Goal: Task Accomplishment & Management: Use online tool/utility

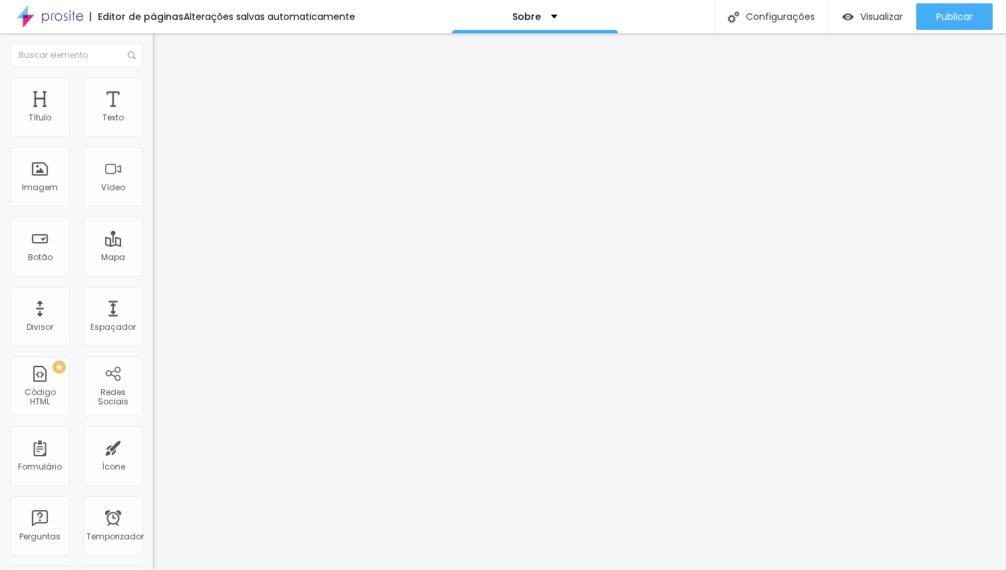
click at [153, 85] on img at bounding box center [159, 83] width 12 height 12
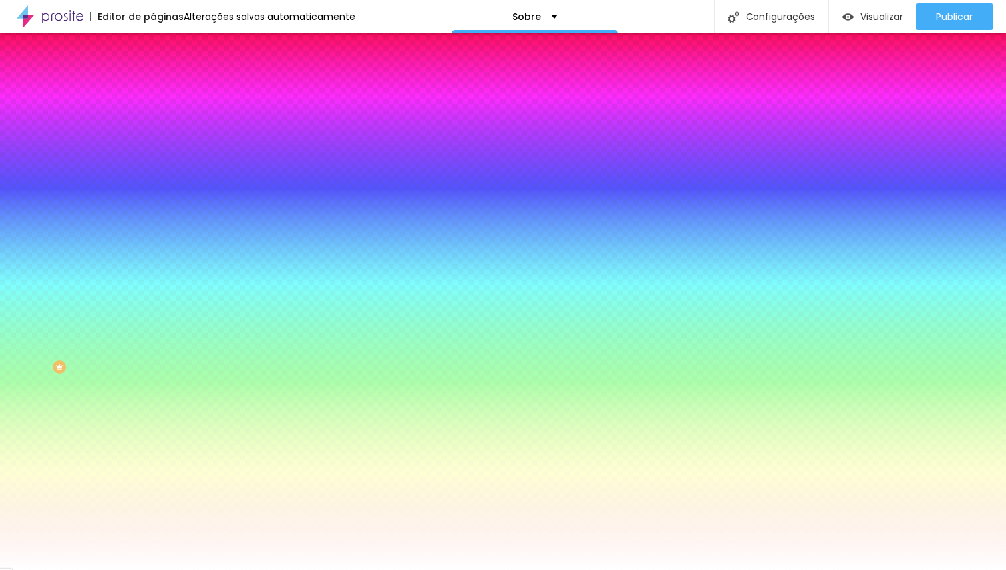
click at [153, 181] on div at bounding box center [229, 181] width 153 height 0
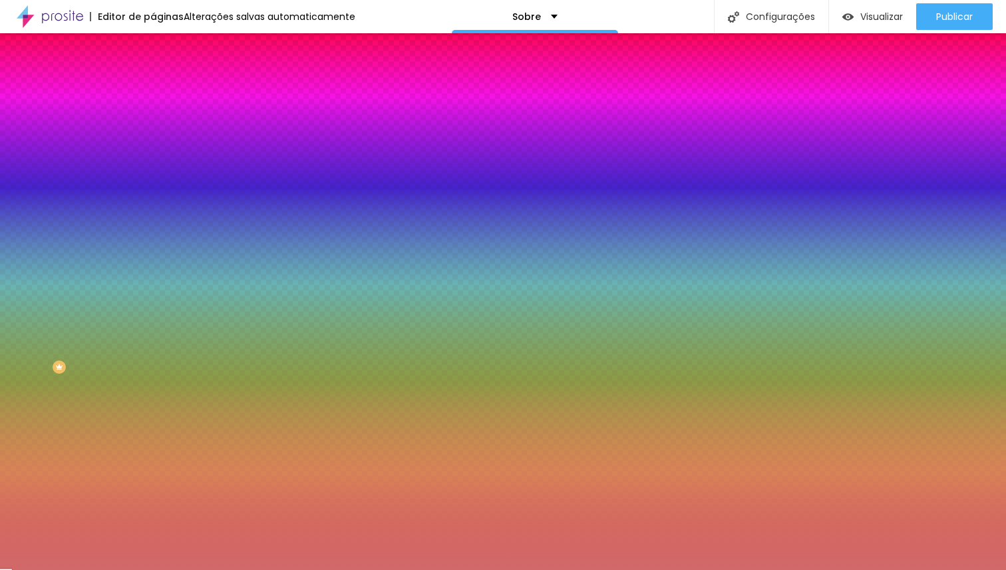
type input "#FFFFFF"
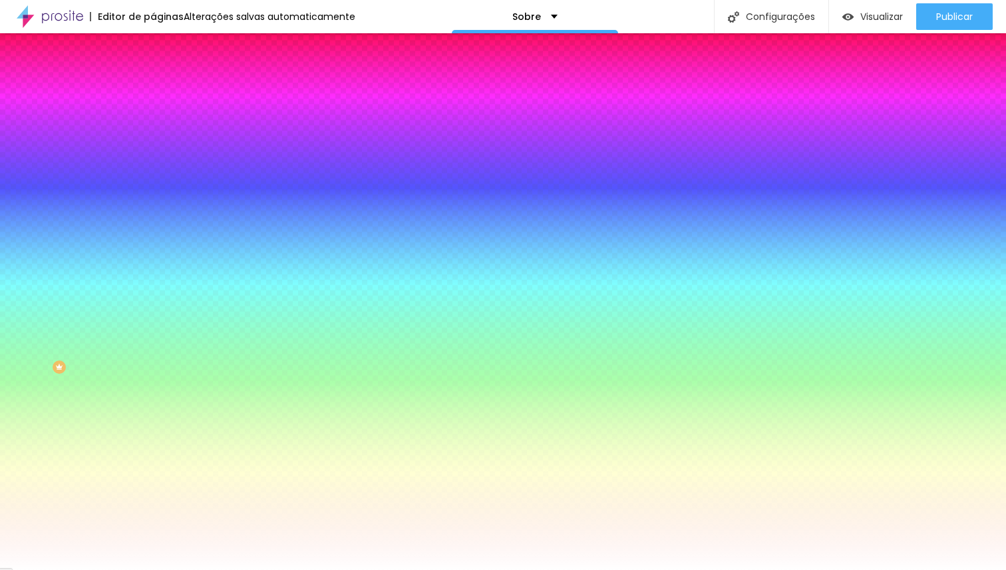
drag, startPoint x: 63, startPoint y: 276, endPoint x: 1, endPoint y: 241, distance: 71.8
click at [153, 241] on div "Imagem de fundo Adicionar imagem Efeito da Imagem Nenhum Nenhum Parallax Cor de…" at bounding box center [229, 190] width 153 height 172
click at [153, 398] on div "Editar nulo Conteúdo Estilo Avançado Imagem de fundo Adicionar imagem Efeito da…" at bounding box center [229, 301] width 153 height 537
click at [153, 91] on img at bounding box center [159, 97] width 12 height 12
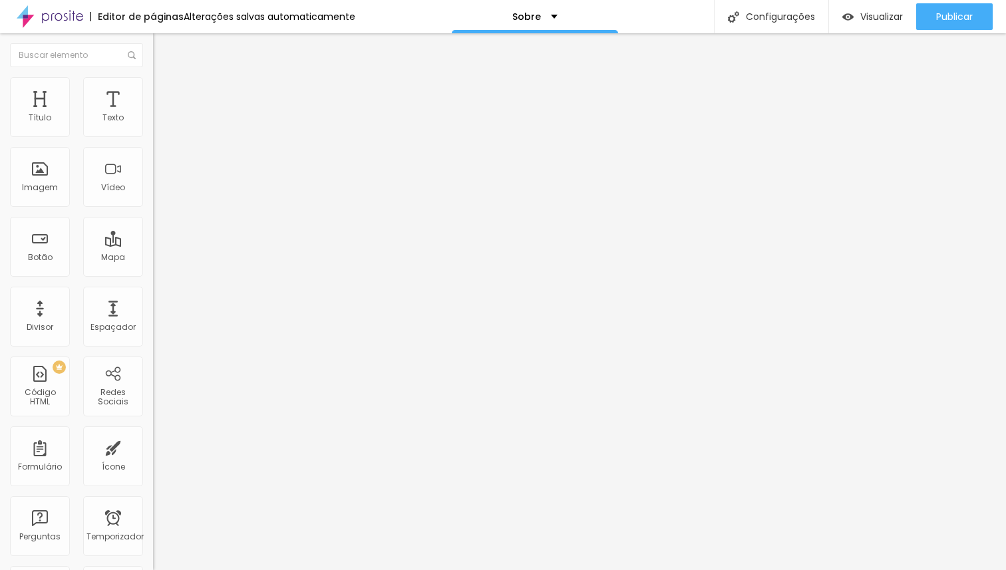
click at [153, 83] on img at bounding box center [159, 83] width 12 height 12
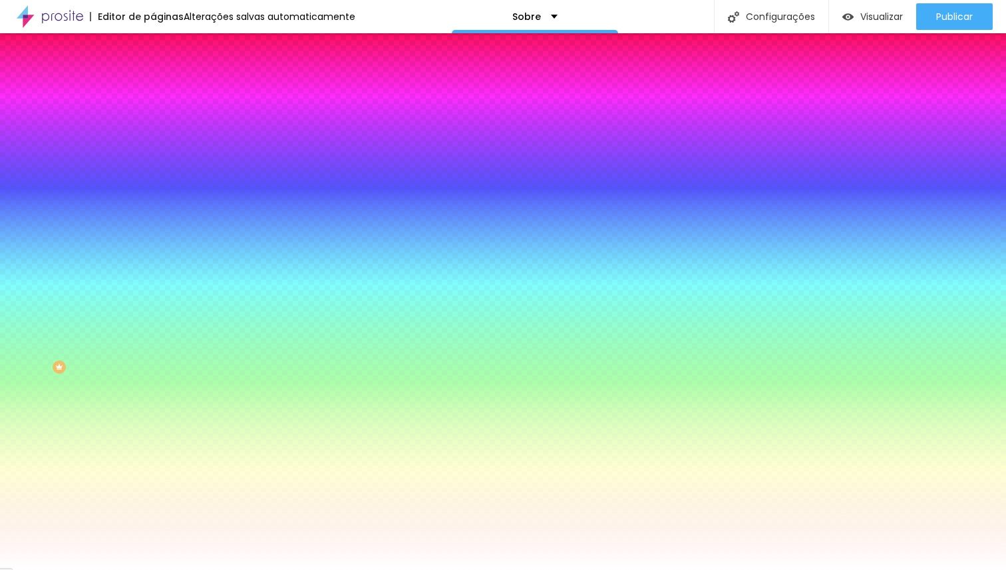
click at [153, 76] on img at bounding box center [159, 70] width 12 height 12
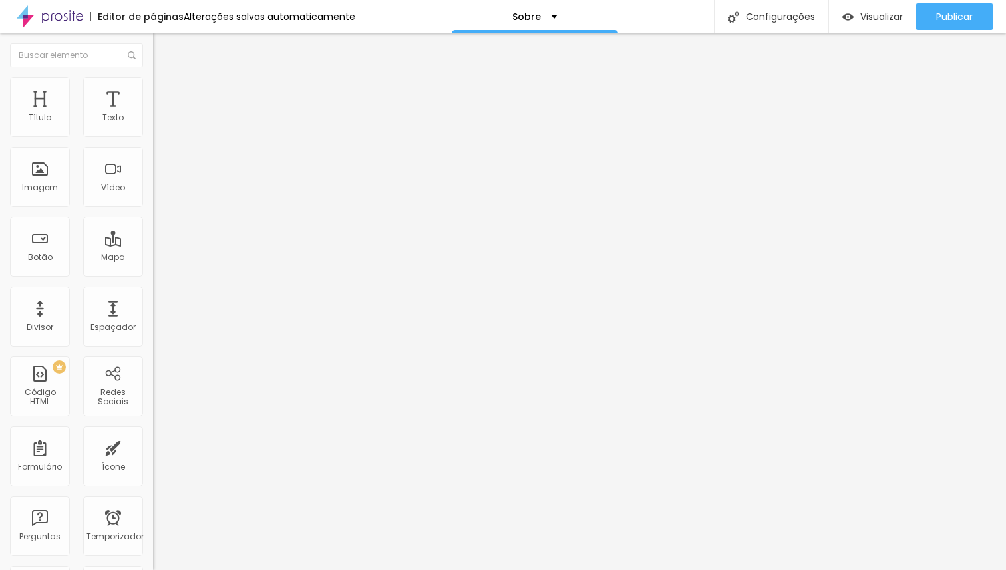
click at [153, 83] on img at bounding box center [159, 83] width 12 height 12
click at [153, 77] on li "Estilo" at bounding box center [229, 70] width 153 height 13
click at [163, 51] on img "button" at bounding box center [168, 48] width 11 height 11
click at [56, 244] on div "Botão" at bounding box center [40, 247] width 60 height 60
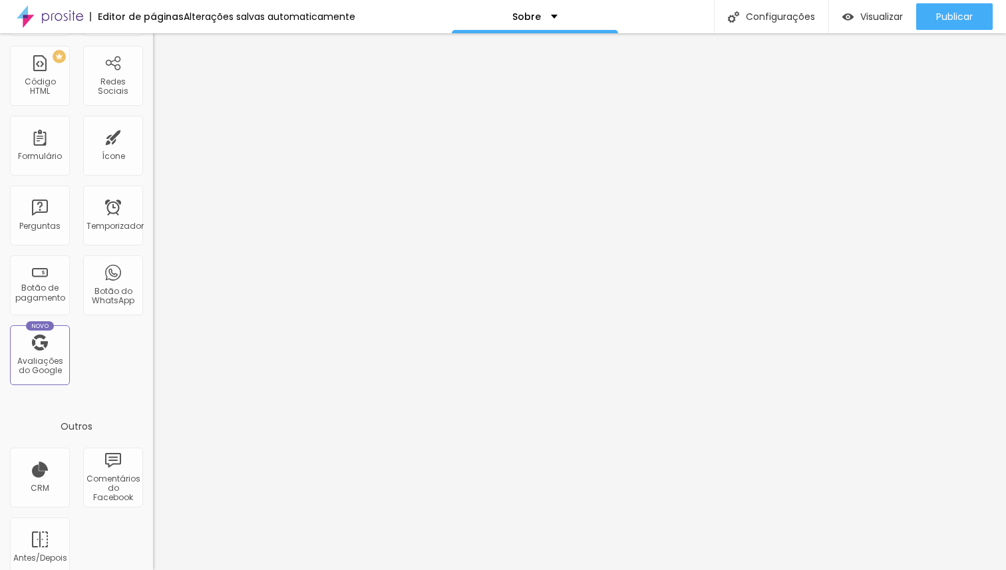
scroll to position [328, 0]
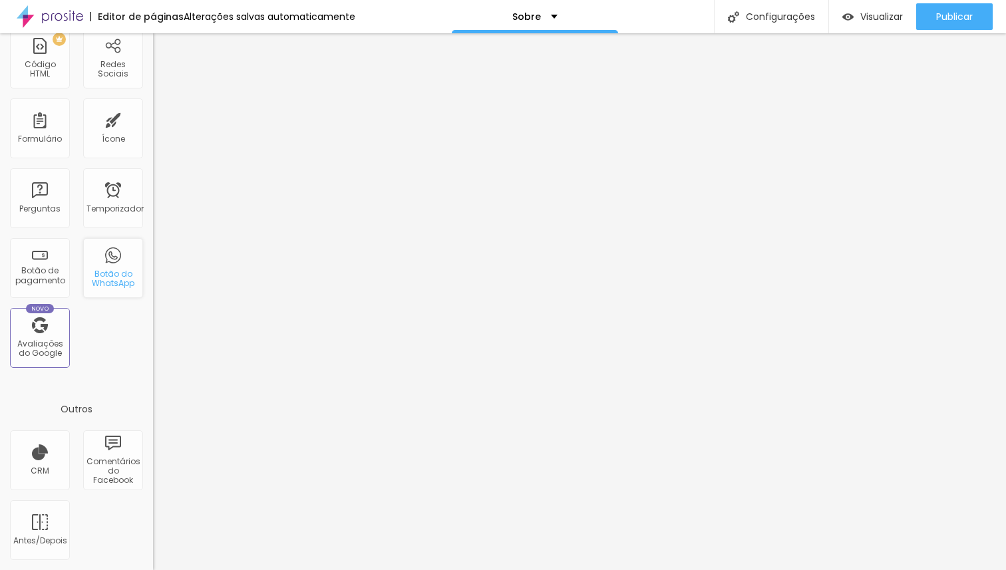
click at [109, 274] on font "Botão do WhatsApp" at bounding box center [113, 278] width 43 height 21
click at [232, 570] on div at bounding box center [503, 578] width 1006 height 0
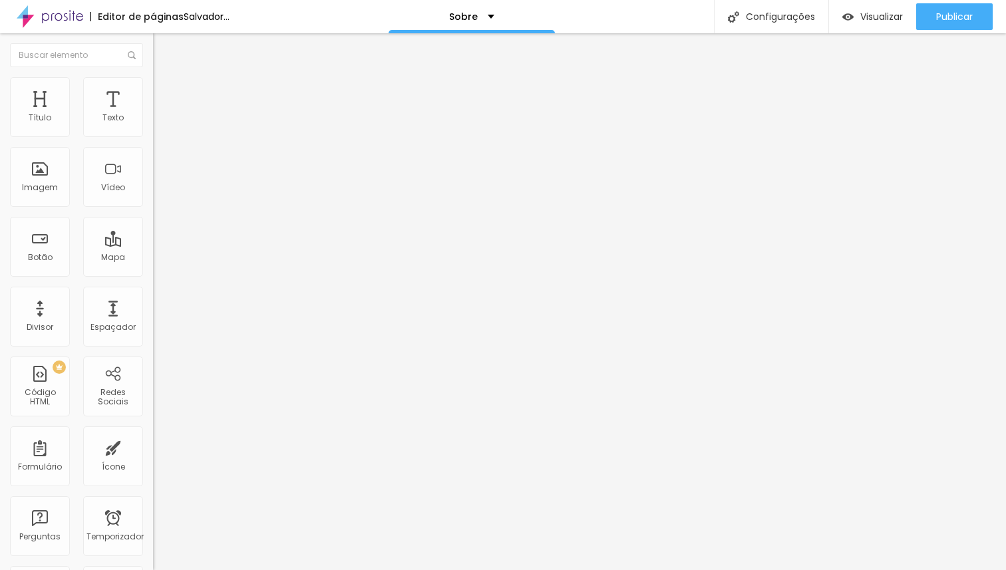
click at [153, 168] on img at bounding box center [157, 163] width 9 height 9
click at [153, 179] on img at bounding box center [157, 174] width 9 height 9
click at [153, 191] on div at bounding box center [229, 185] width 153 height 11
click at [153, 168] on img at bounding box center [157, 163] width 9 height 9
click at [153, 208] on font "Original" at bounding box center [169, 202] width 32 height 11
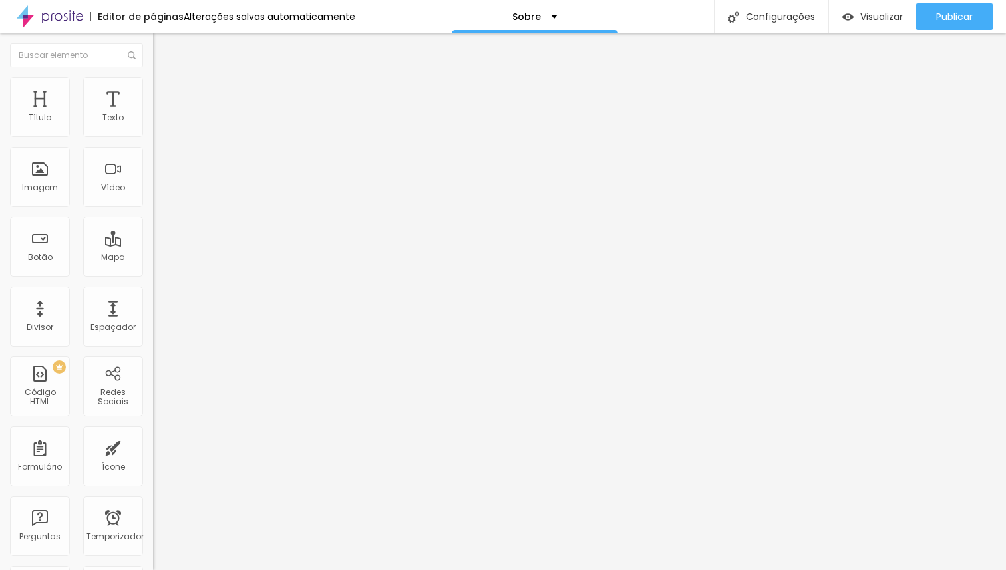
click at [153, 231] on div "Quadrado 1:1" at bounding box center [229, 227] width 153 height 8
click at [153, 216] on span "Cinema" at bounding box center [169, 210] width 33 height 11
click at [153, 228] on div "Padrão 4:3" at bounding box center [229, 224] width 153 height 8
click at [153, 236] on div "Quadrado 1:1" at bounding box center [229, 232] width 153 height 8
click at [153, 245] on span "Original" at bounding box center [169, 239] width 32 height 11
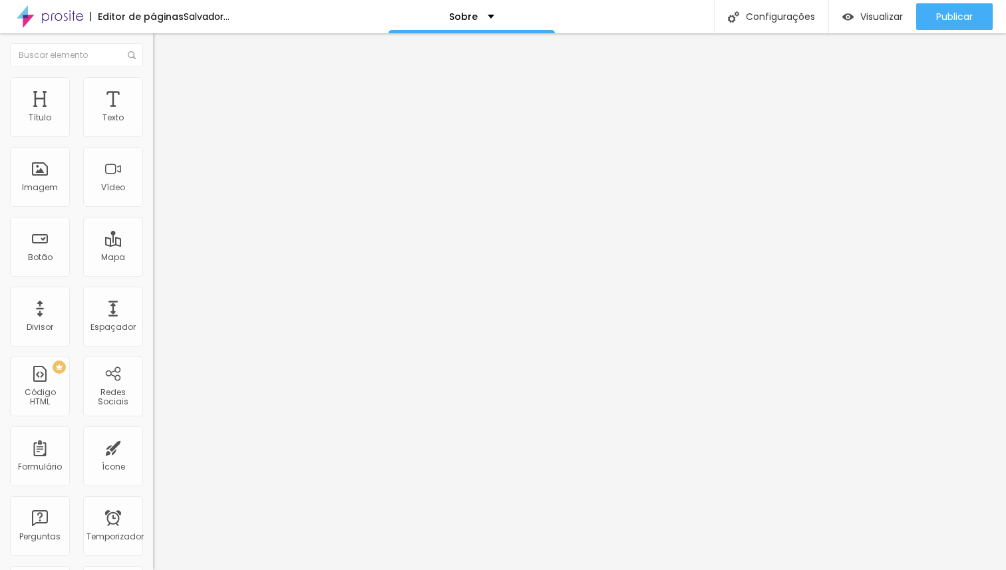
click at [153, 231] on div "Quadrado 1:1" at bounding box center [229, 227] width 153 height 8
click at [153, 244] on div "Original" at bounding box center [229, 240] width 153 height 8
click at [165, 89] on font "Estilo" at bounding box center [175, 86] width 21 height 11
type input "60"
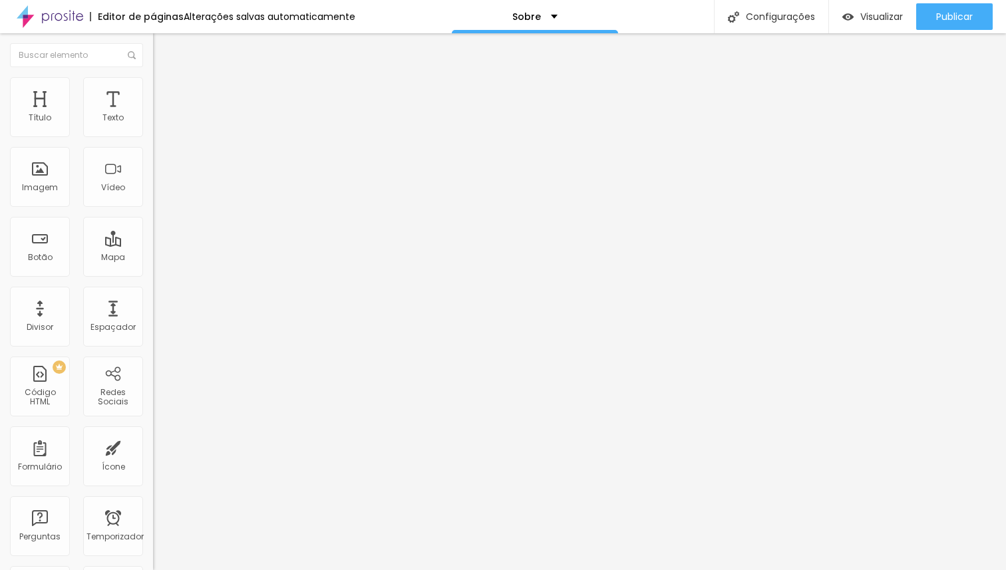
type input "65"
type input "70"
type input "75"
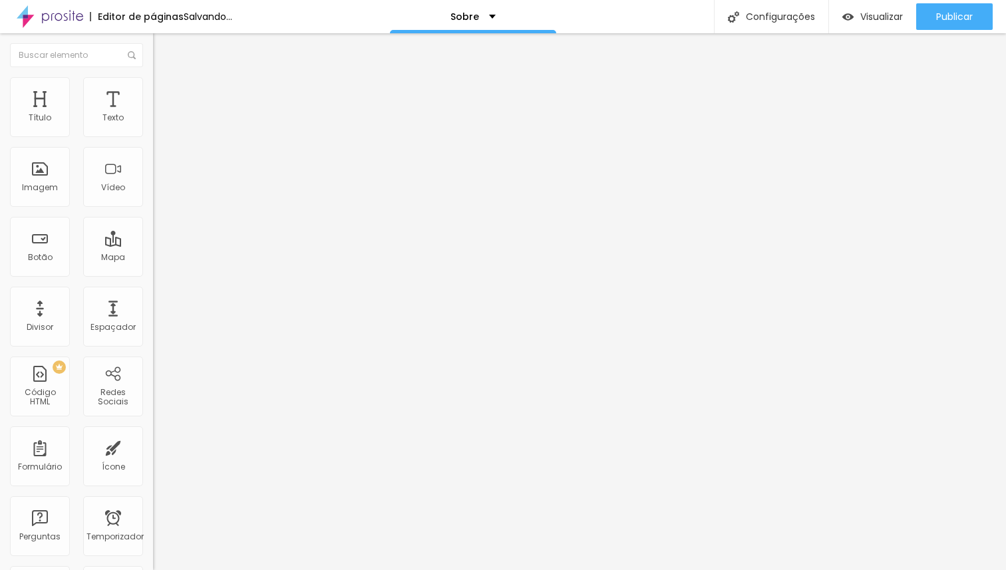
type input "75"
type input "80"
type input "85"
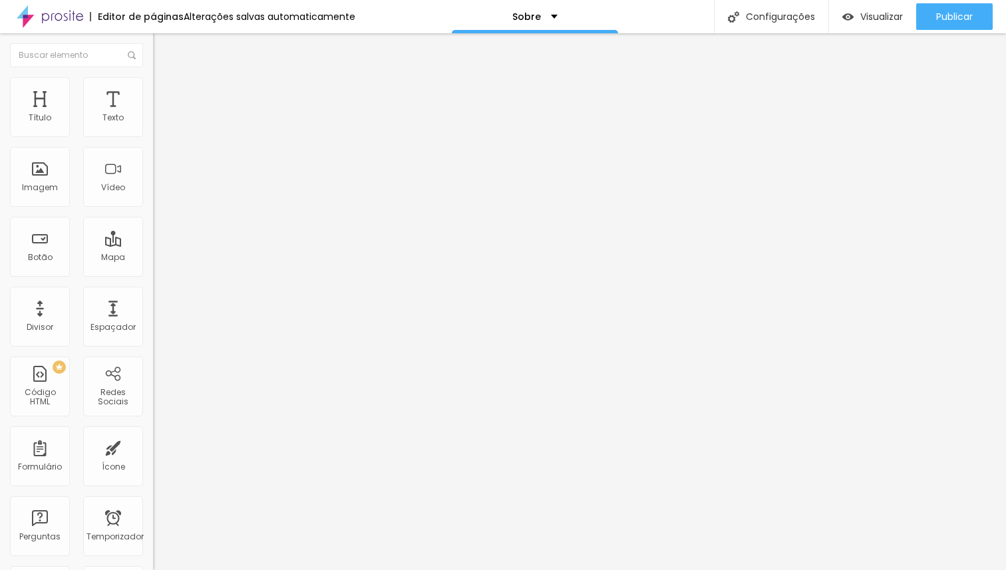
type input "90"
type input "95"
type input "100"
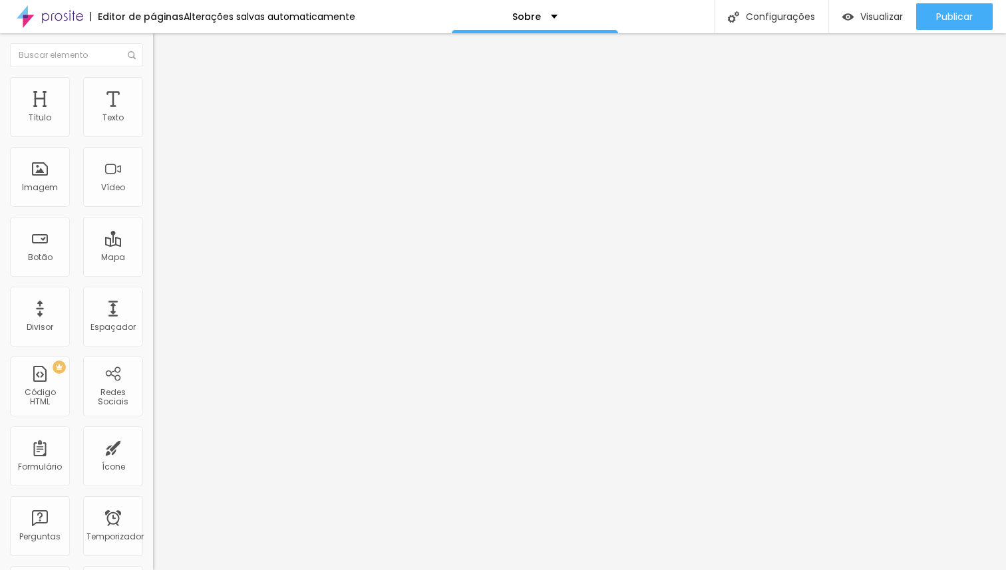
type input "100"
drag, startPoint x: 81, startPoint y: 146, endPoint x: 138, endPoint y: 155, distance: 58.7
click at [153, 136] on input "range" at bounding box center [196, 131] width 86 height 11
type input "83"
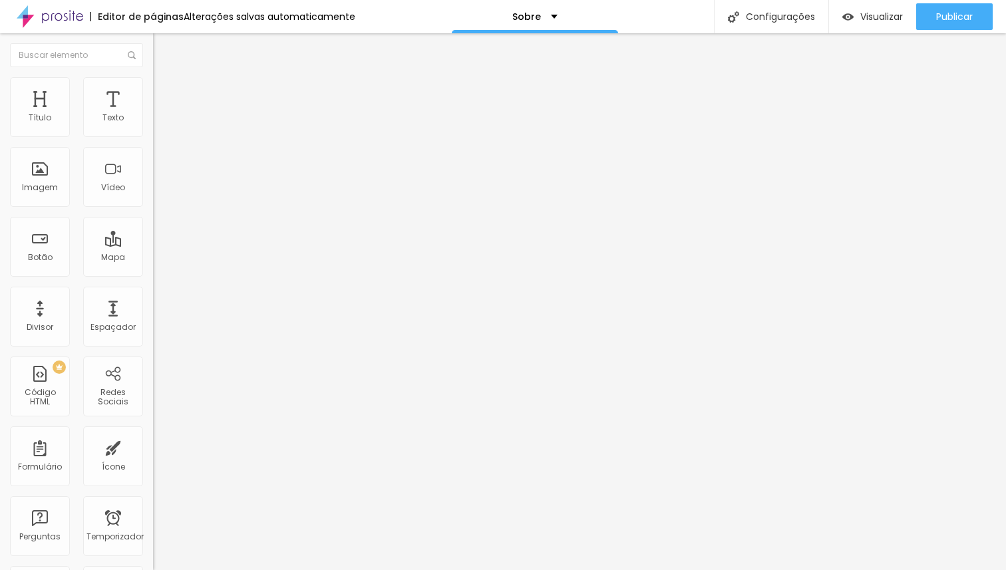
type input "84"
type input "88"
type input "92"
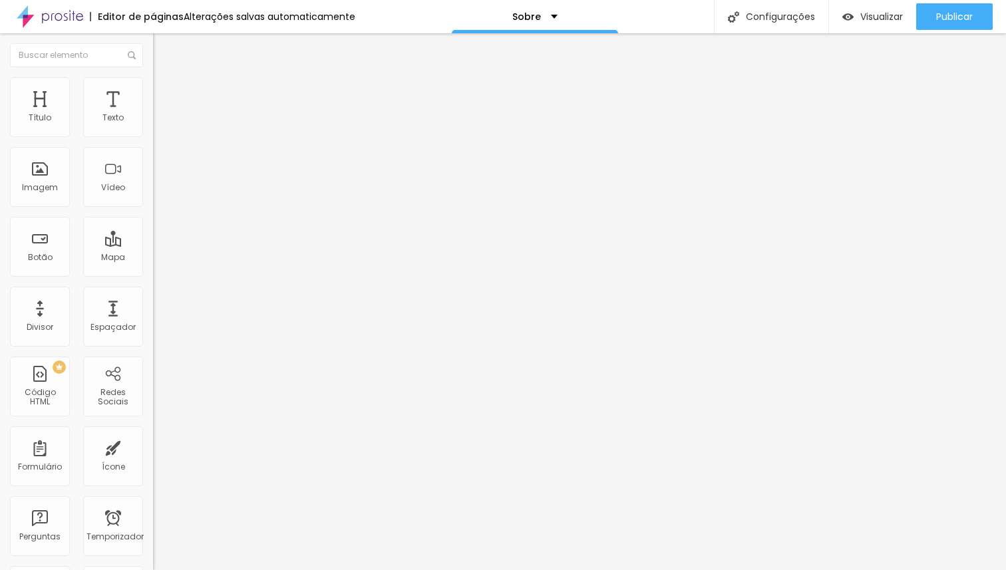
type input "92"
type input "94"
type input "99"
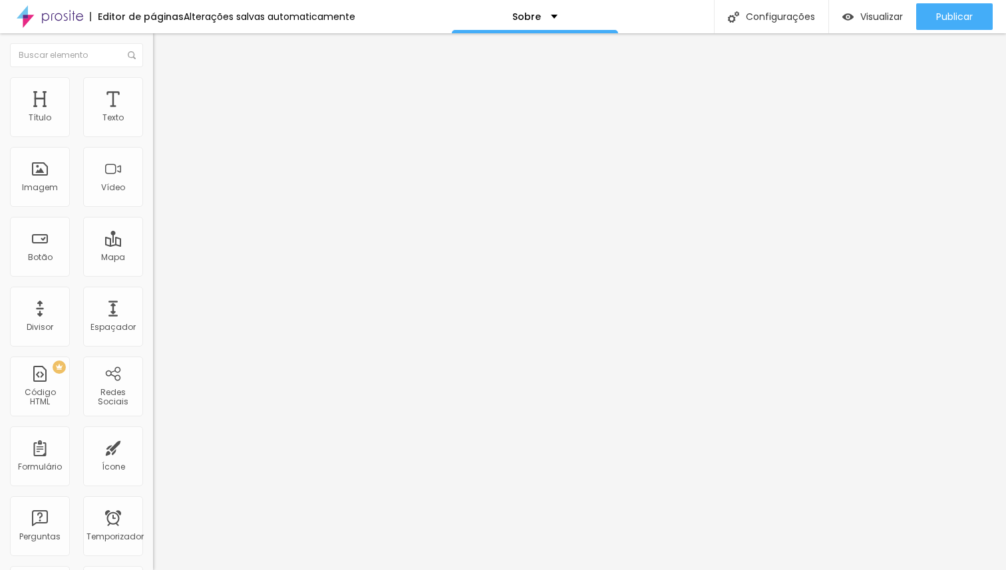
type input "101"
type input "102"
type input "104"
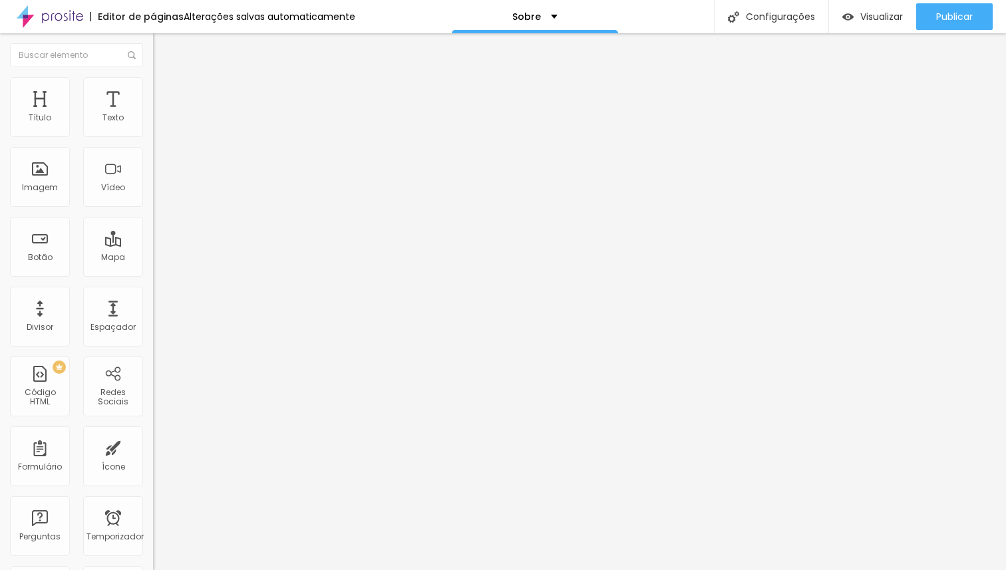
type input "104"
type input "106"
type input "110"
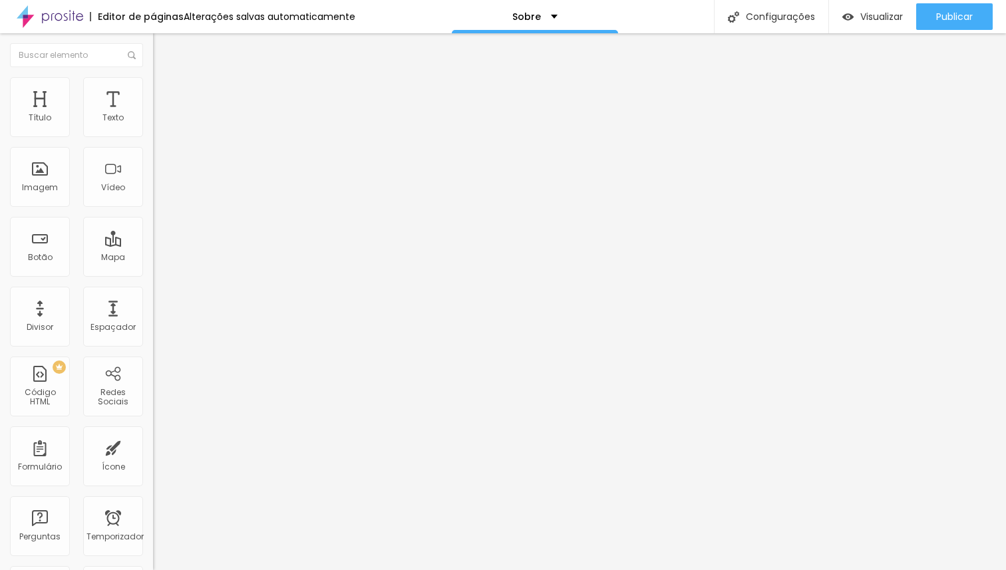
type input "112"
type input "113"
type input "115"
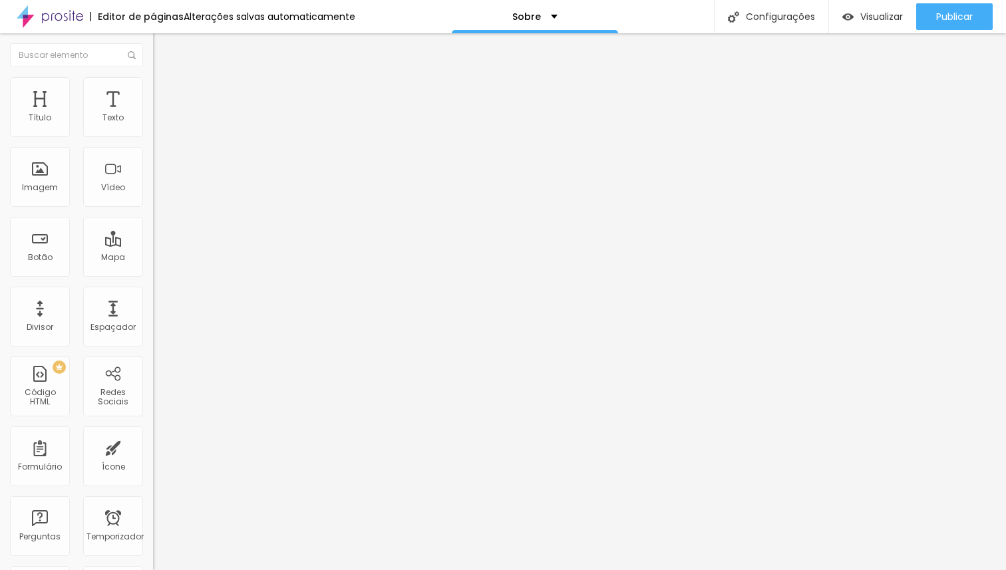
type input "115"
type input "117"
type input "118"
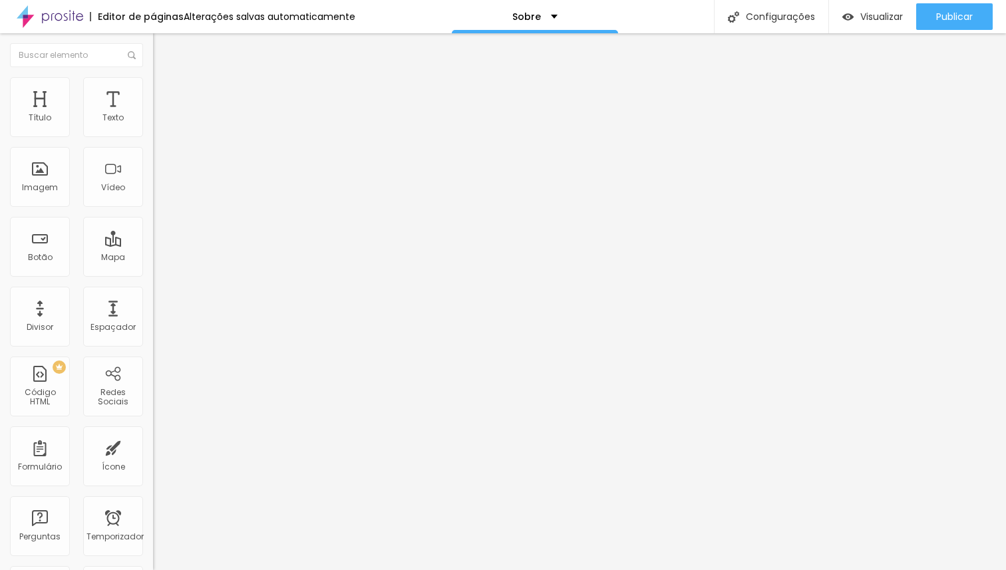
type input "121"
type input "122"
type input "124"
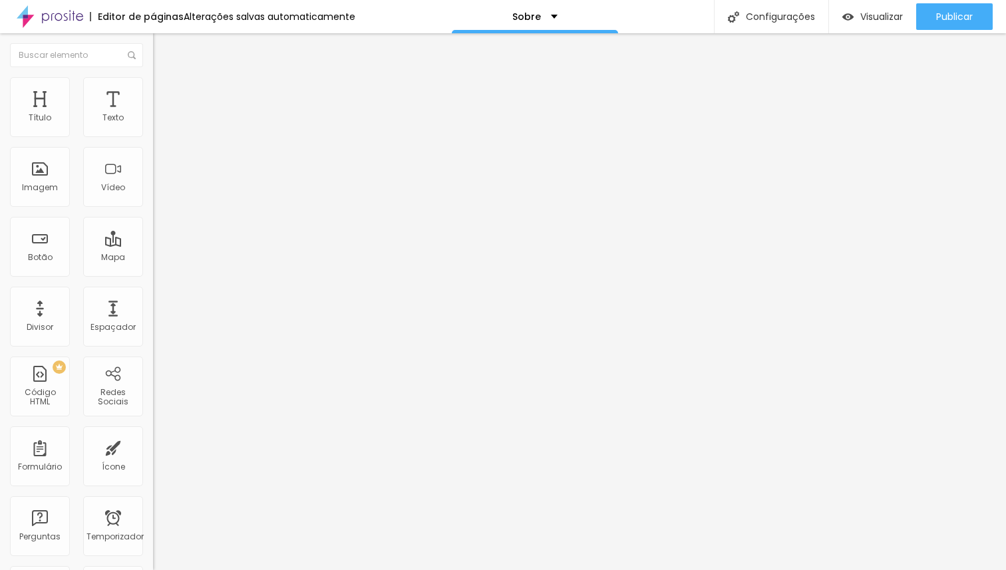
type input "124"
type input "125"
type input "127"
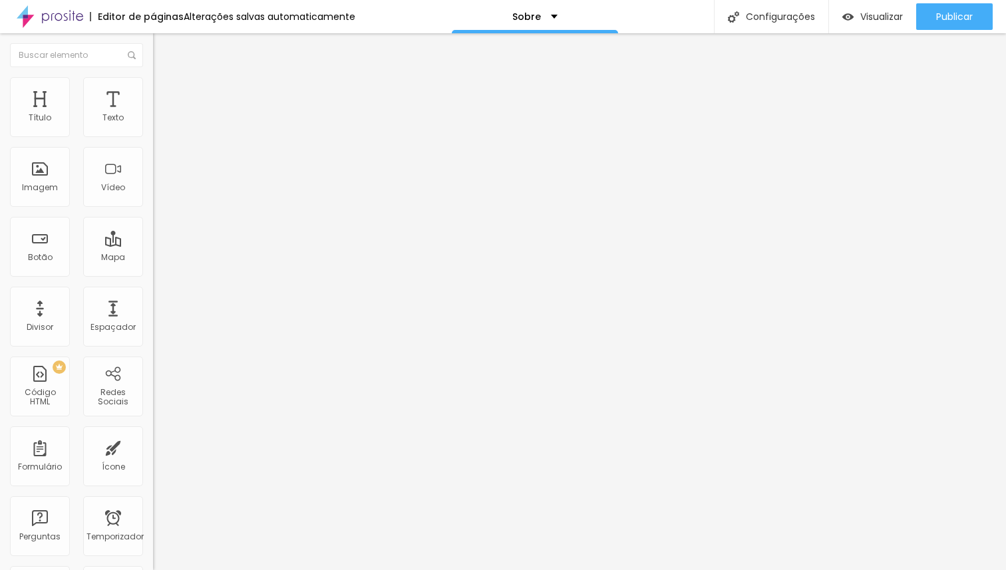
type input "128"
type input "129"
type input "130"
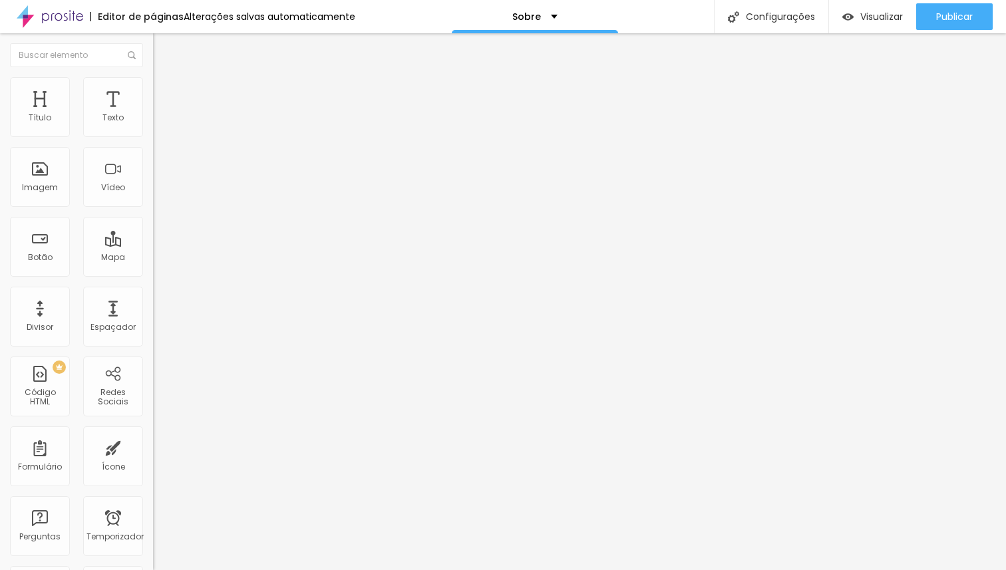
type input "130"
type input "131"
type input "132"
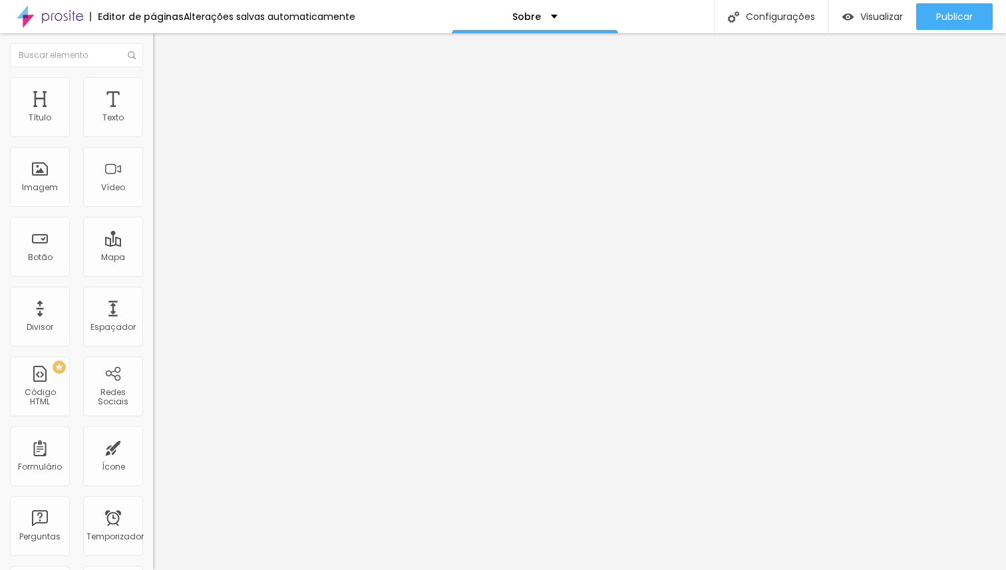
type input "133"
type input "134"
type input "135"
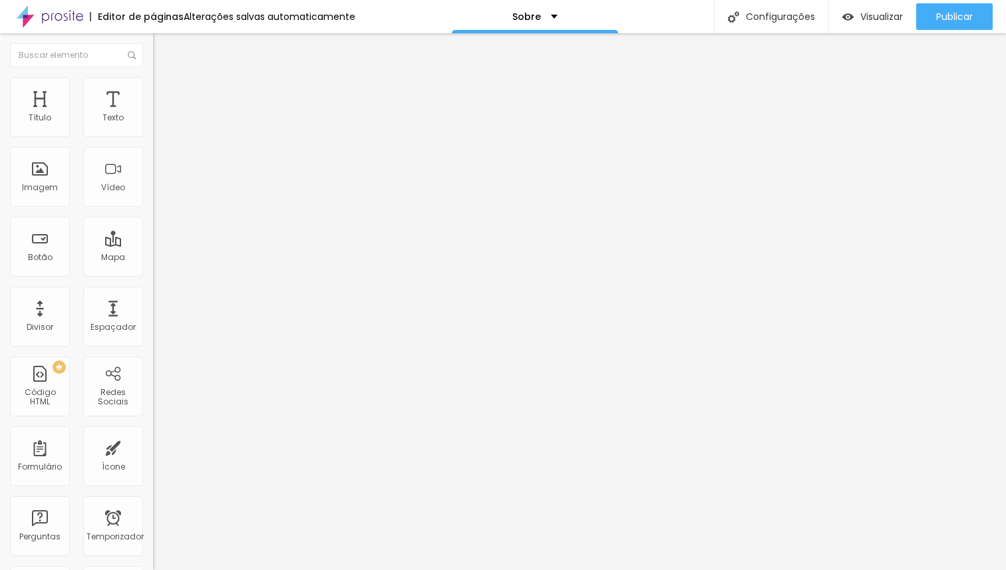
type input "135"
type input "136"
type input "137"
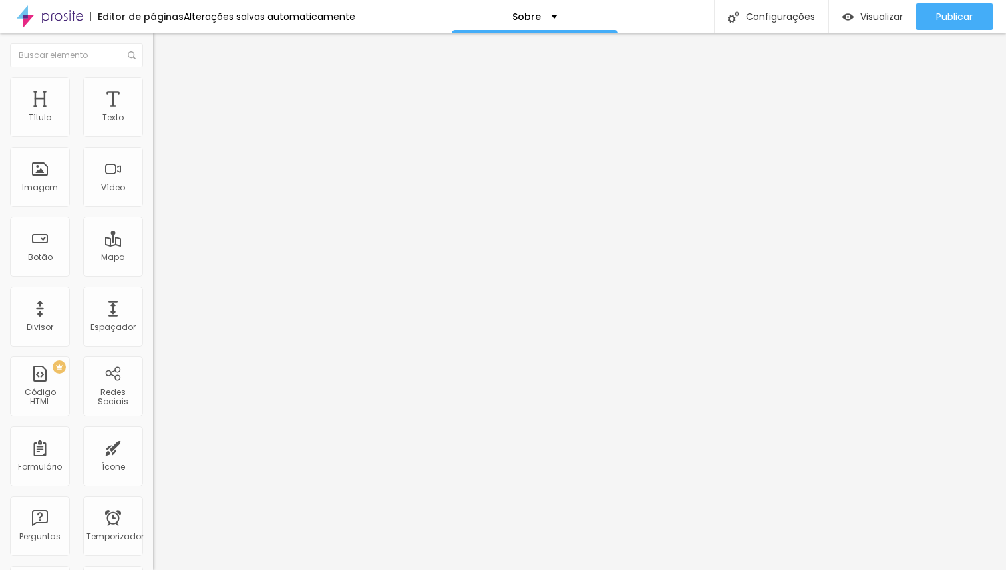
type input "138"
type input "139"
type input "140"
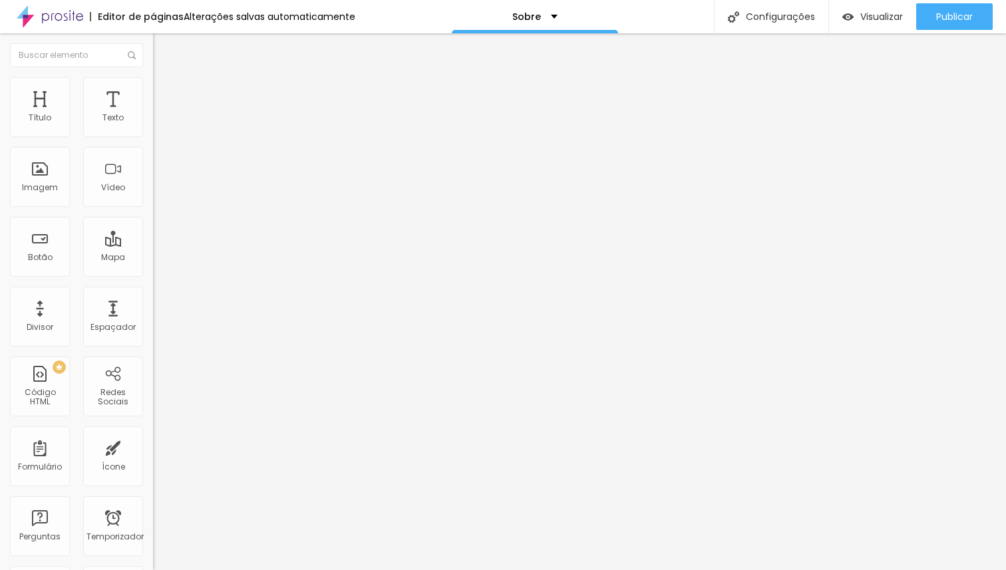
type input "140"
type input "141"
type input "142"
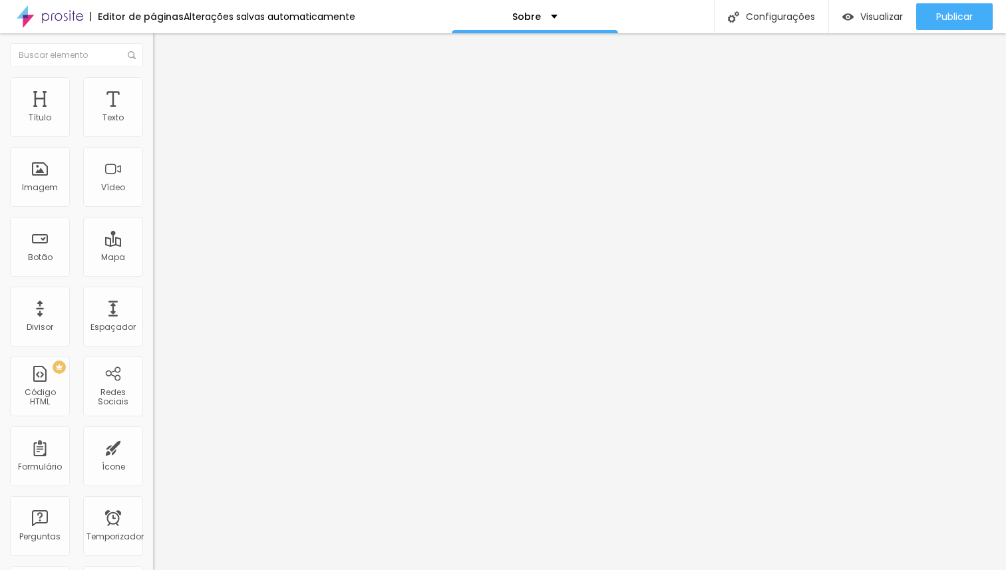
type input "143"
type input "144"
type input "145"
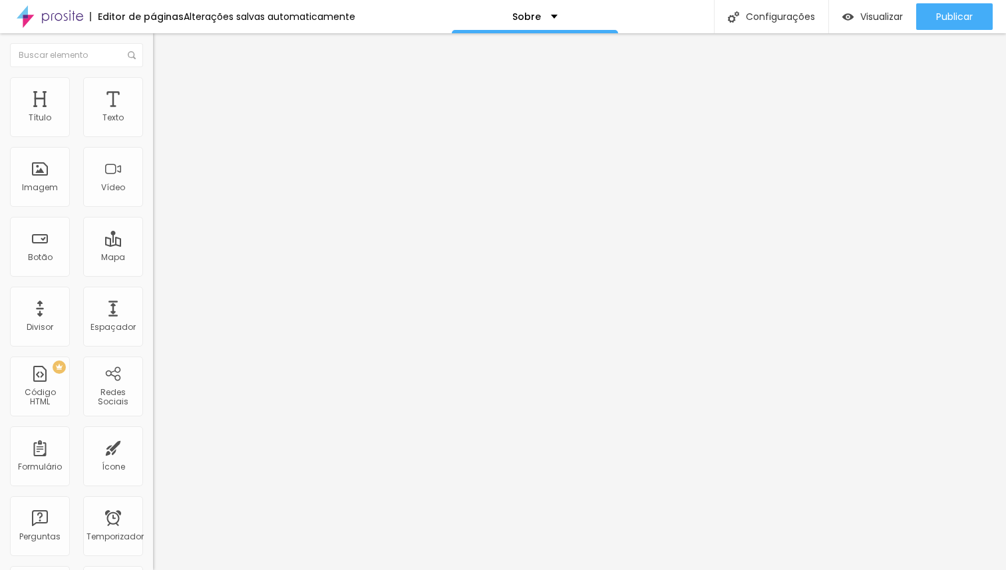
type input "145"
type input "146"
type input "147"
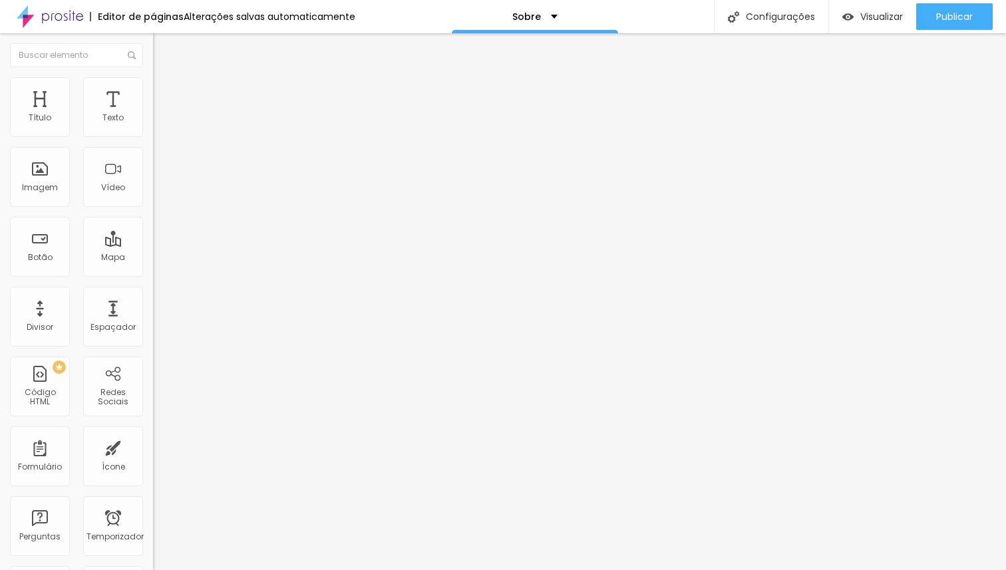
type input "148"
type input "149"
type input "148"
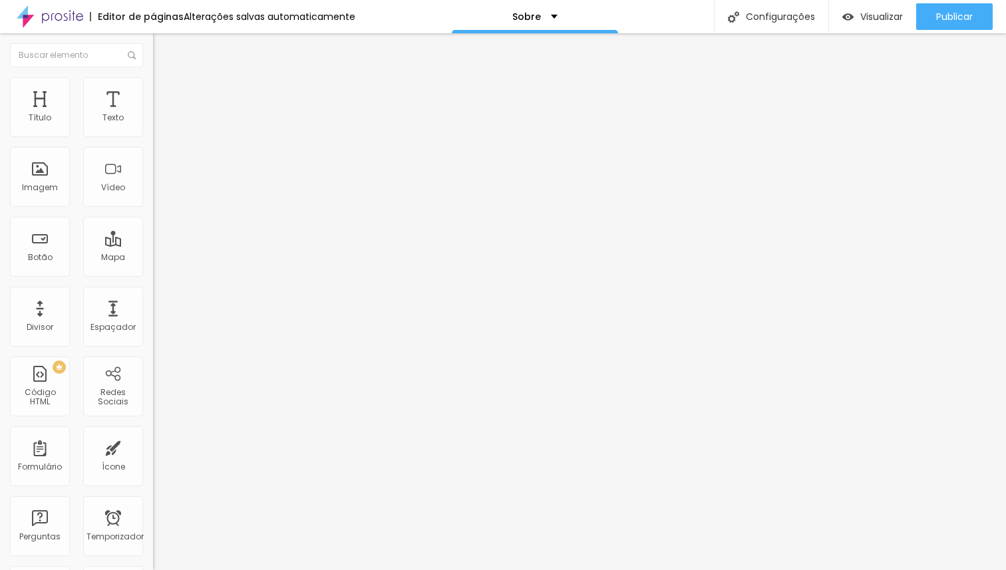
type input "148"
drag, startPoint x: 65, startPoint y: 166, endPoint x: 91, endPoint y: 168, distance: 26.0
click at [153, 292] on input "range" at bounding box center [196, 297] width 86 height 11
type input "144"
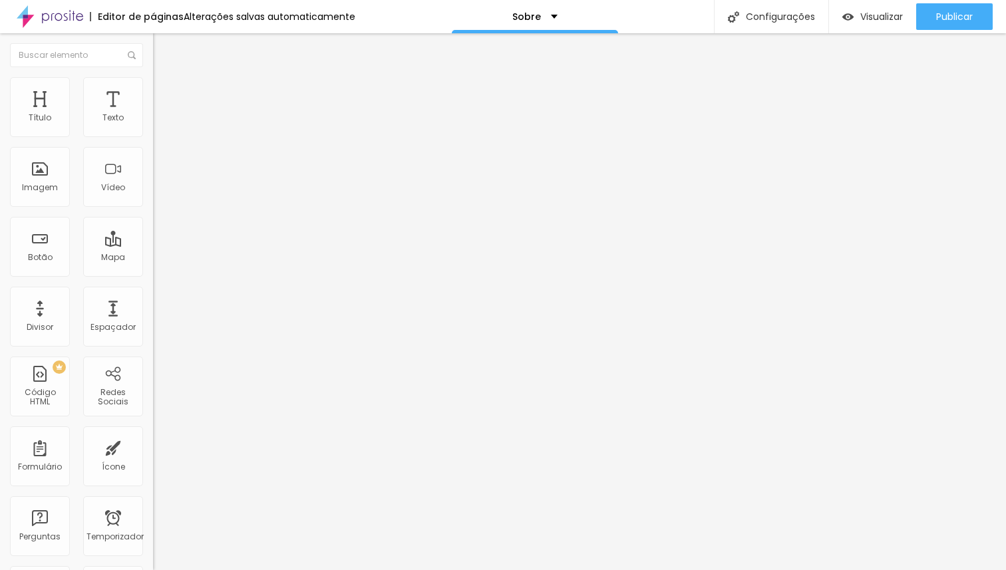
type input "143"
type input "141"
type input "139"
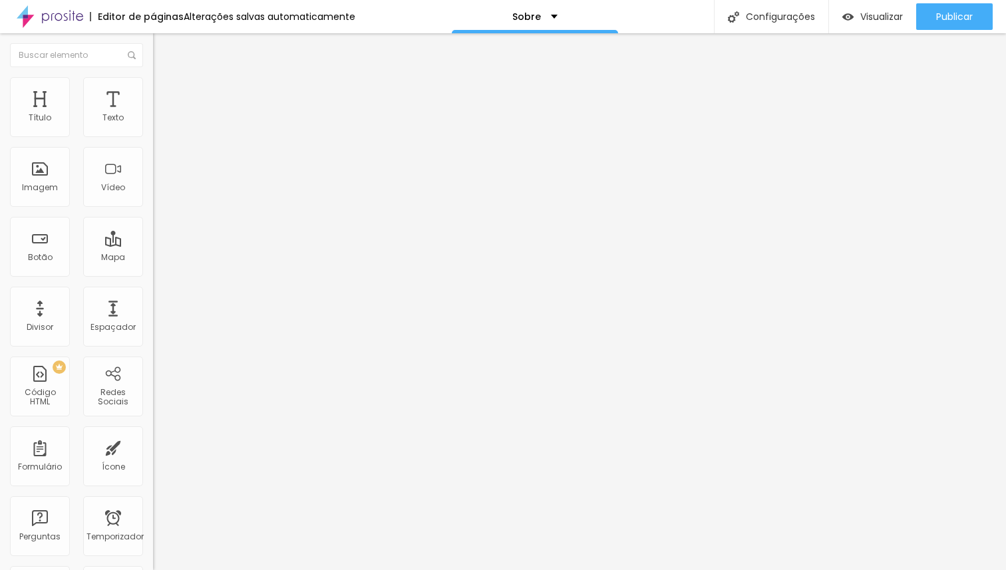
type input "139"
type input "136"
type input "133"
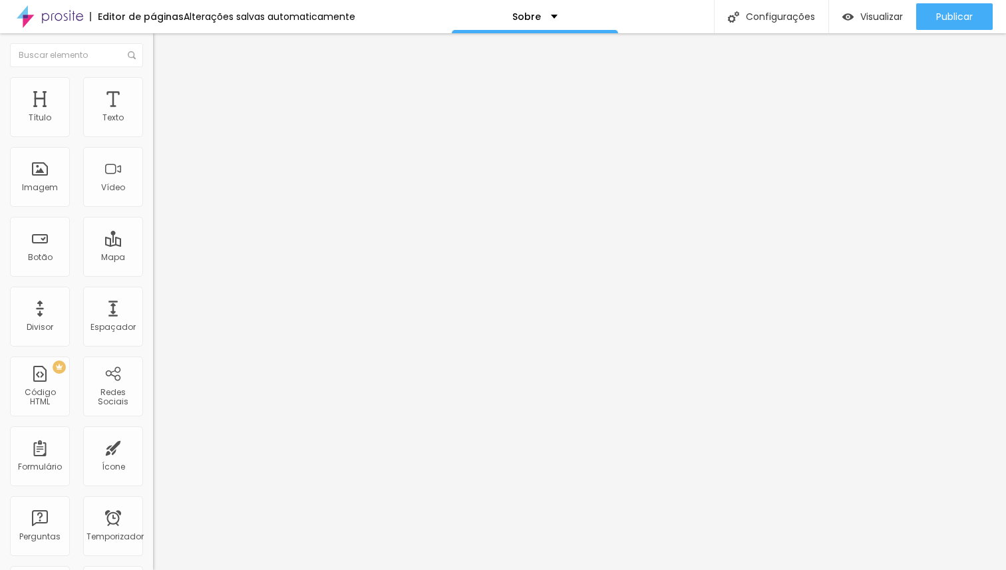
type input "131"
type input "128"
type input "124"
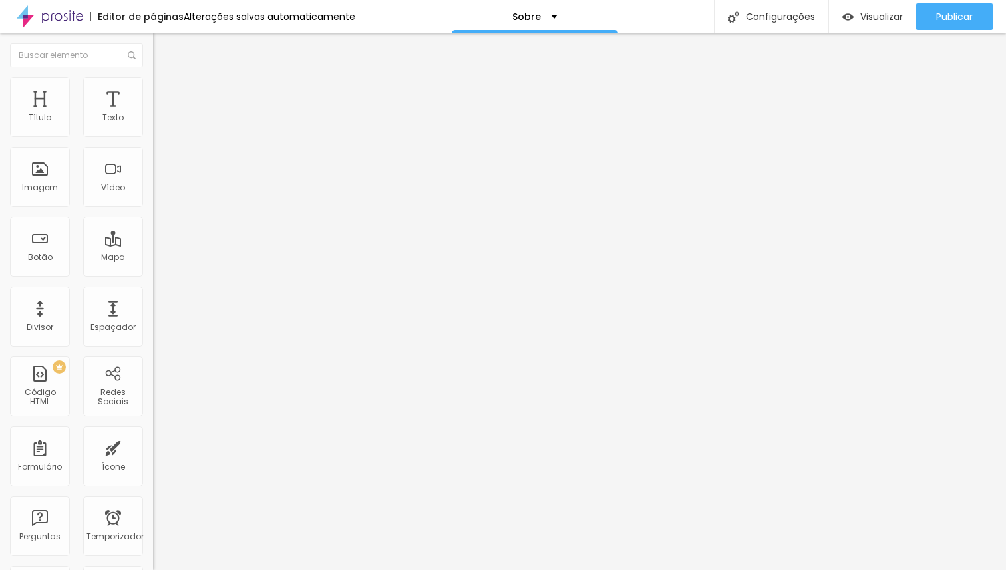
type input "124"
type input "119"
type input "115"
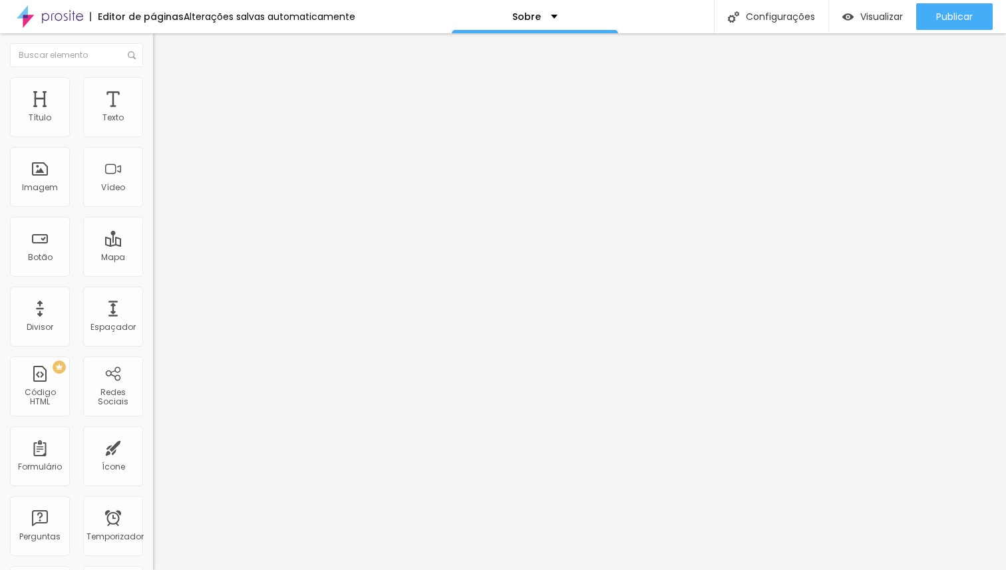
type input "112"
type input "107"
type input "101"
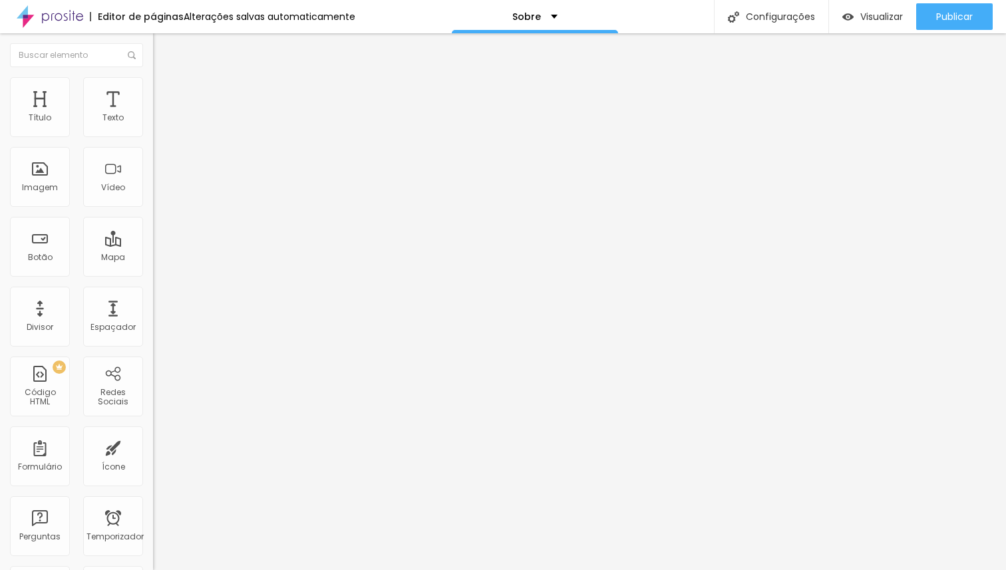
type input "101"
type input "94"
type input "88"
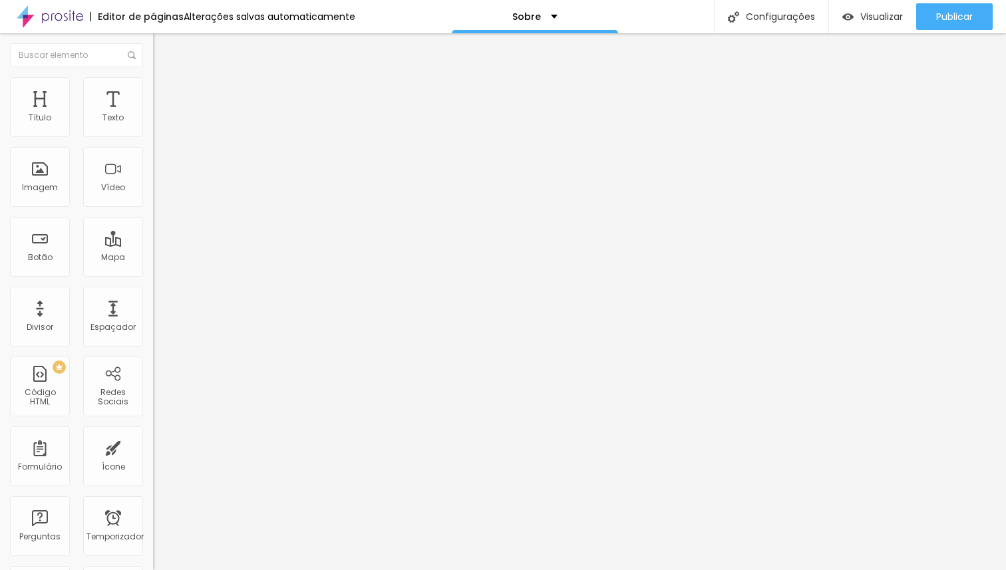
type input "79"
type input "76"
type input "70"
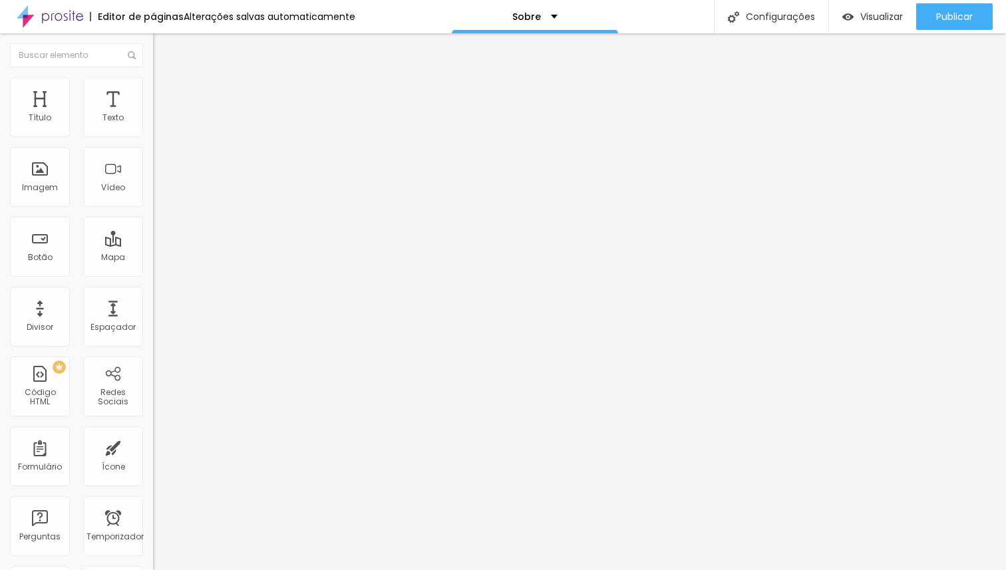
type input "70"
type input "63"
type input "57"
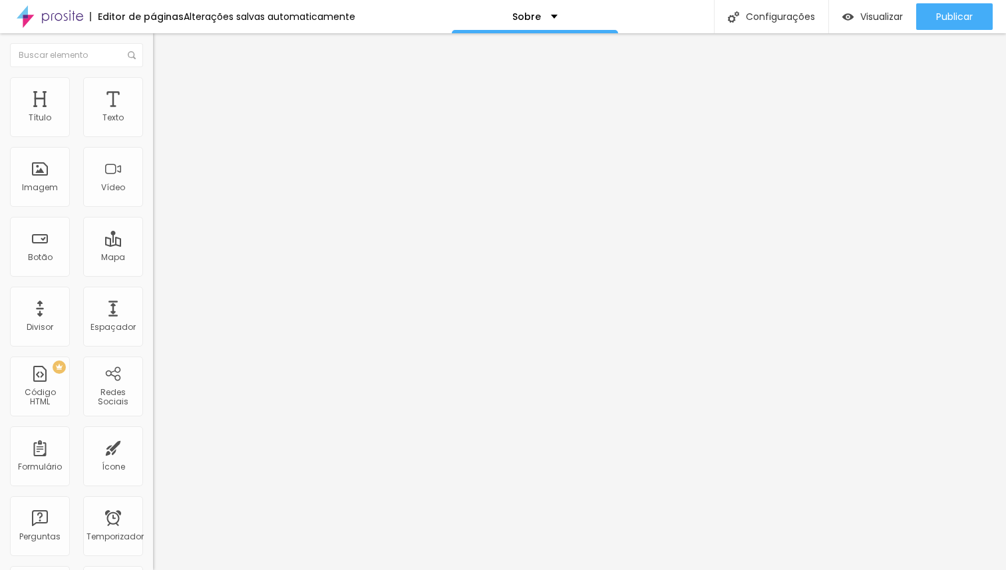
type input "50"
type input "45"
type input "39"
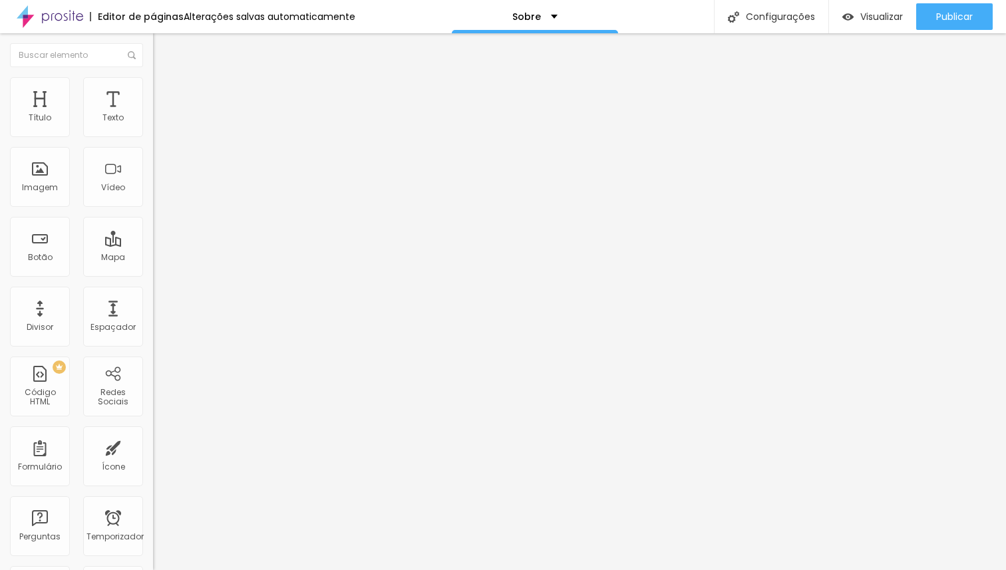
type input "39"
type input "33"
type input "27"
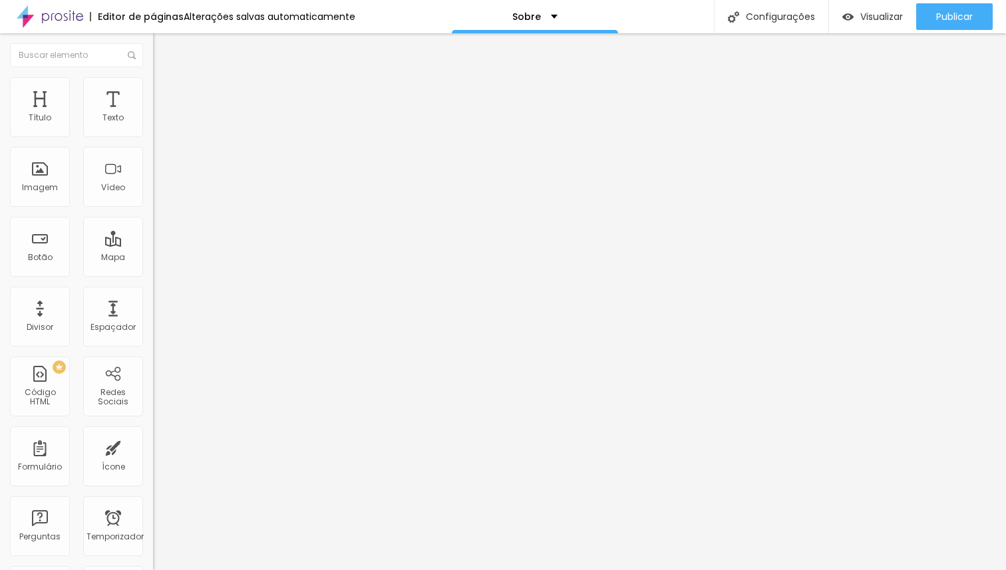
type input "22"
type input "16"
type input "12"
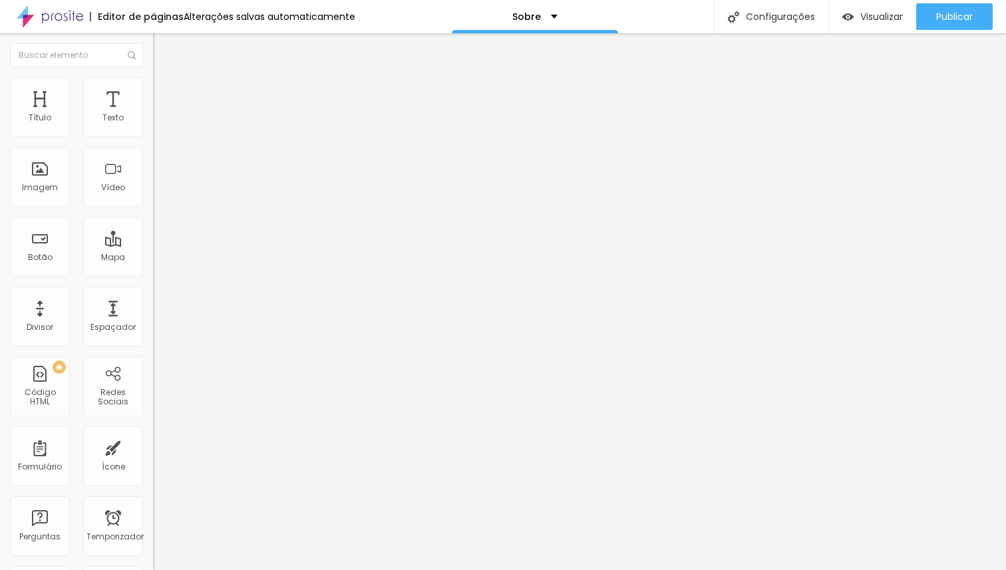
type input "12"
type input "8"
type input "3"
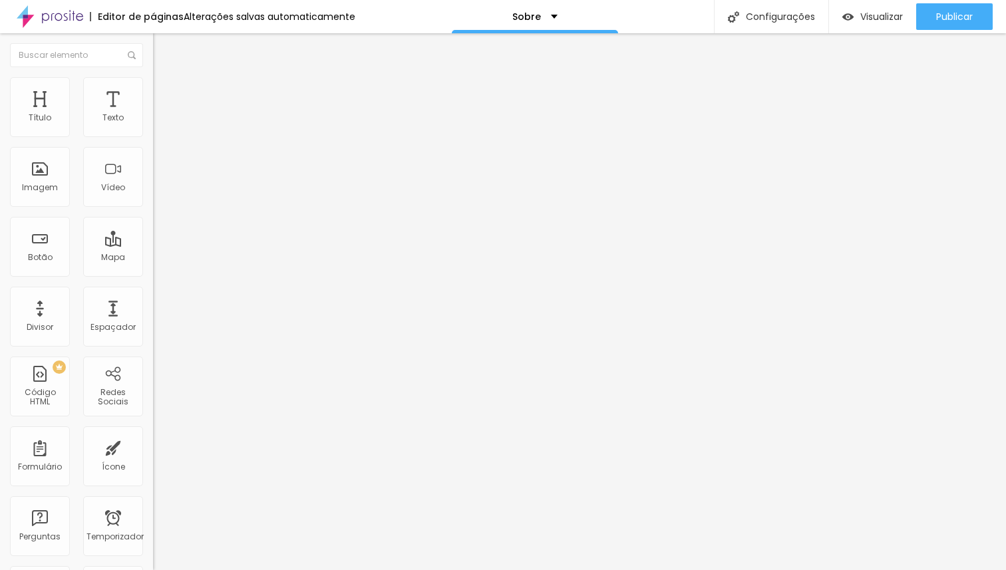
type input "0"
type input "3"
type input "37"
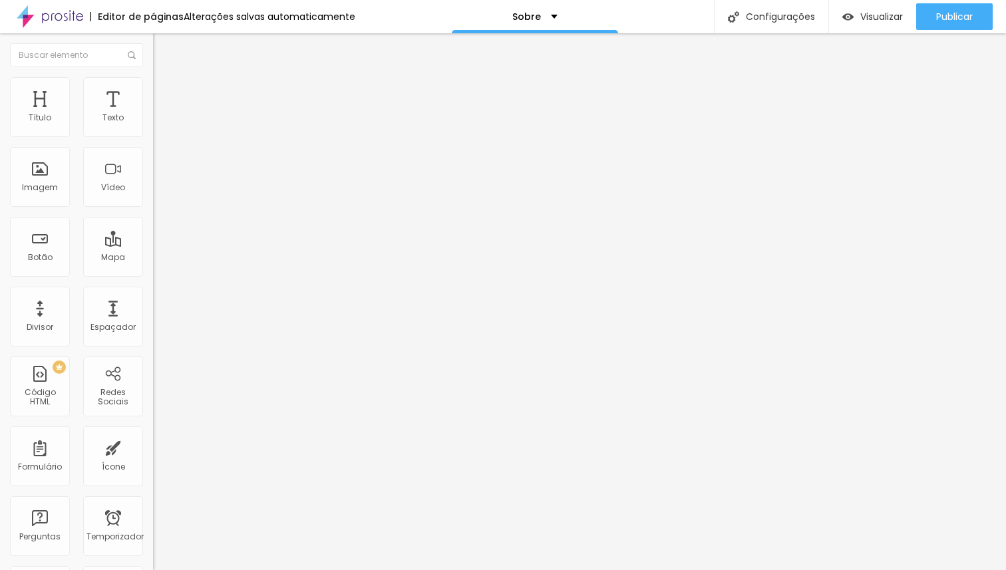
type input "37"
type input "44"
type input "50"
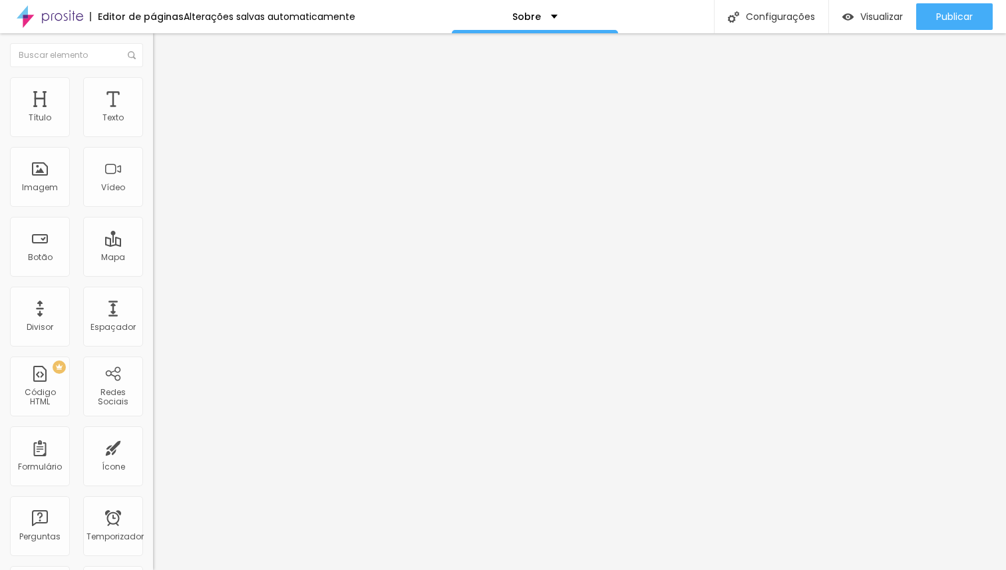
type input "55"
type input "63"
type input "69"
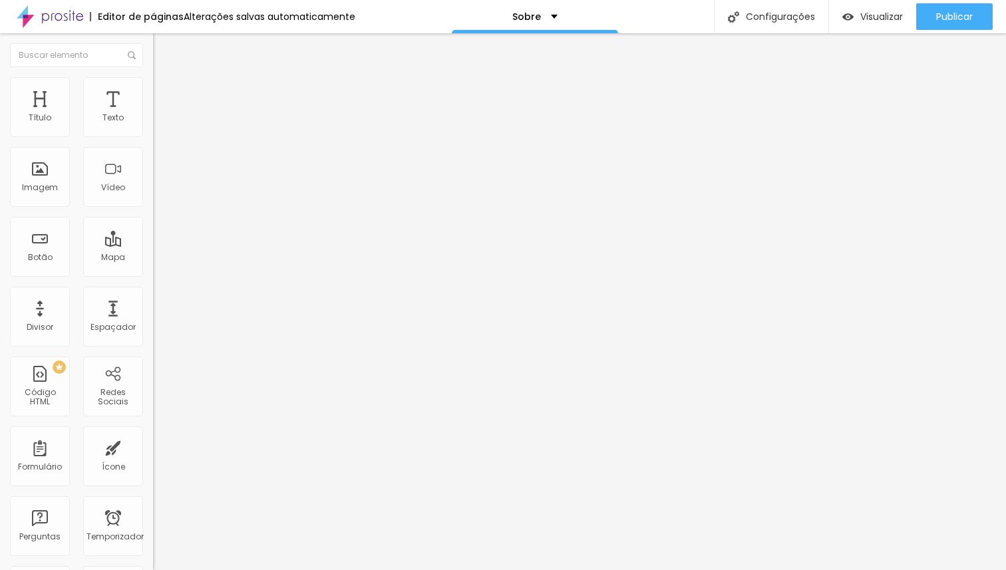
type input "69"
type input "72"
type input "77"
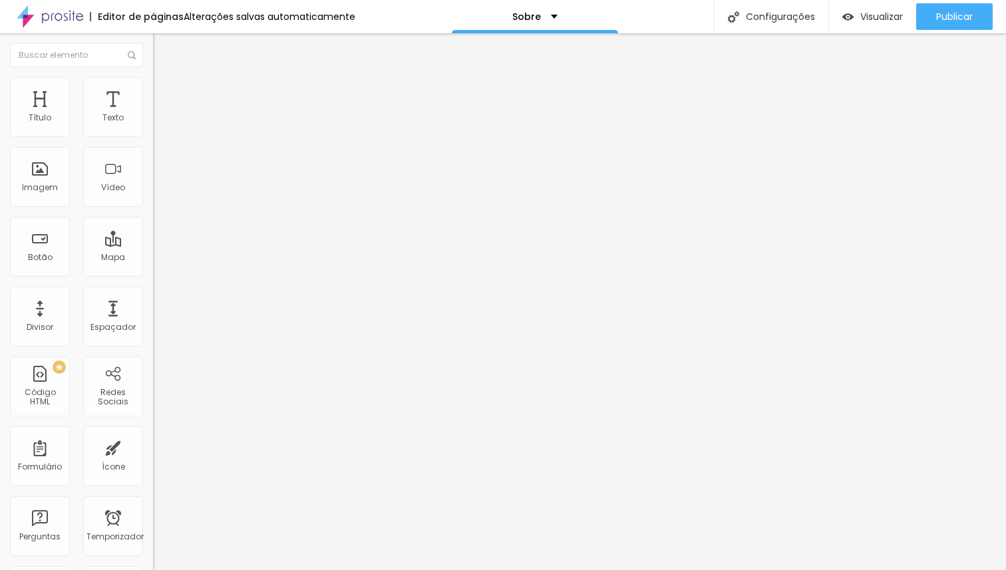
type input "80"
type input "83"
type input "85"
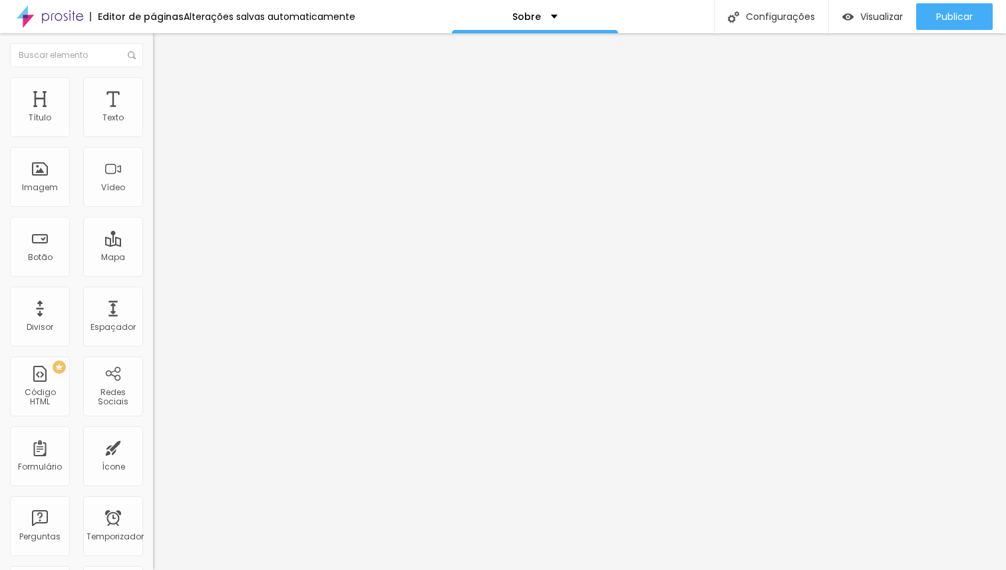
type input "85"
type input "86"
type input "87"
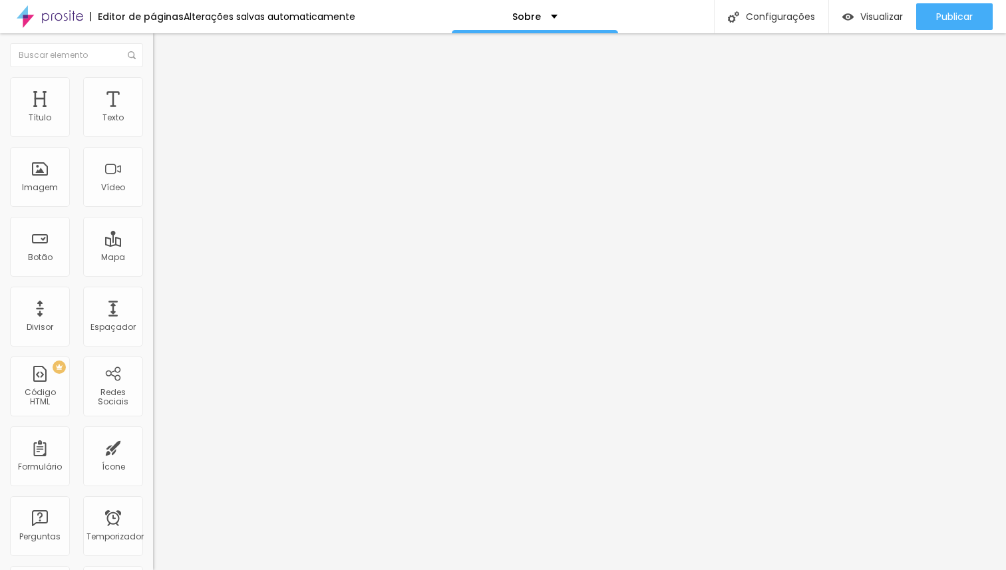
type input "88"
drag, startPoint x: 89, startPoint y: 168, endPoint x: 0, endPoint y: 165, distance: 89.2
click at [153, 292] on input "range" at bounding box center [196, 297] width 86 height 11
click at [153, 103] on li "Avançado" at bounding box center [229, 97] width 153 height 13
drag, startPoint x: 67, startPoint y: 128, endPoint x: 3, endPoint y: 165, distance: 74.0
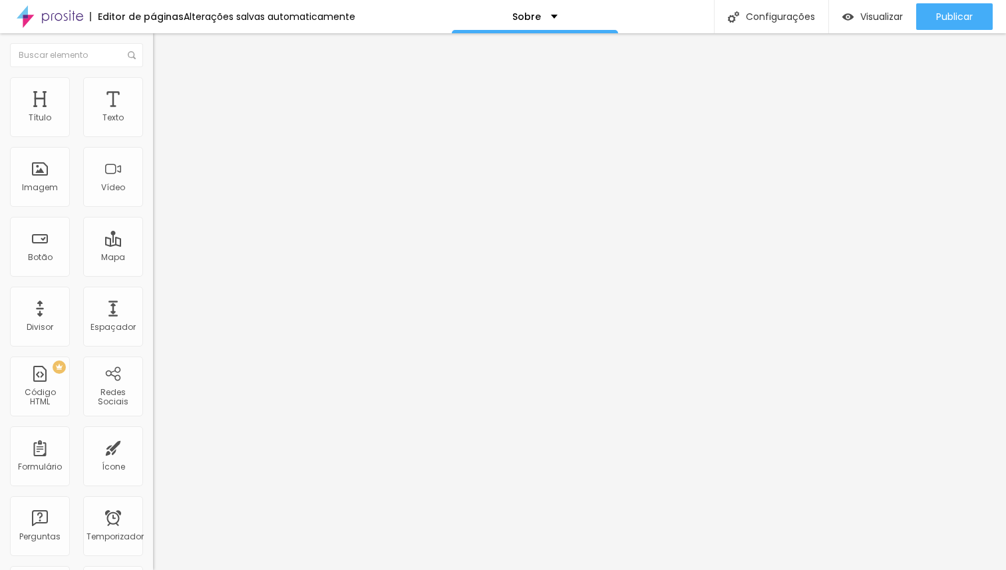
click at [153, 258] on input "range" at bounding box center [196, 263] width 86 height 11
drag, startPoint x: 53, startPoint y: 149, endPoint x: 65, endPoint y: 149, distance: 12.6
click at [153, 292] on div "0 Espaço de baixo" at bounding box center [229, 386] width 153 height 188
drag, startPoint x: 53, startPoint y: 152, endPoint x: 65, endPoint y: 152, distance: 12.0
click at [153, 447] on div at bounding box center [229, 453] width 153 height 12
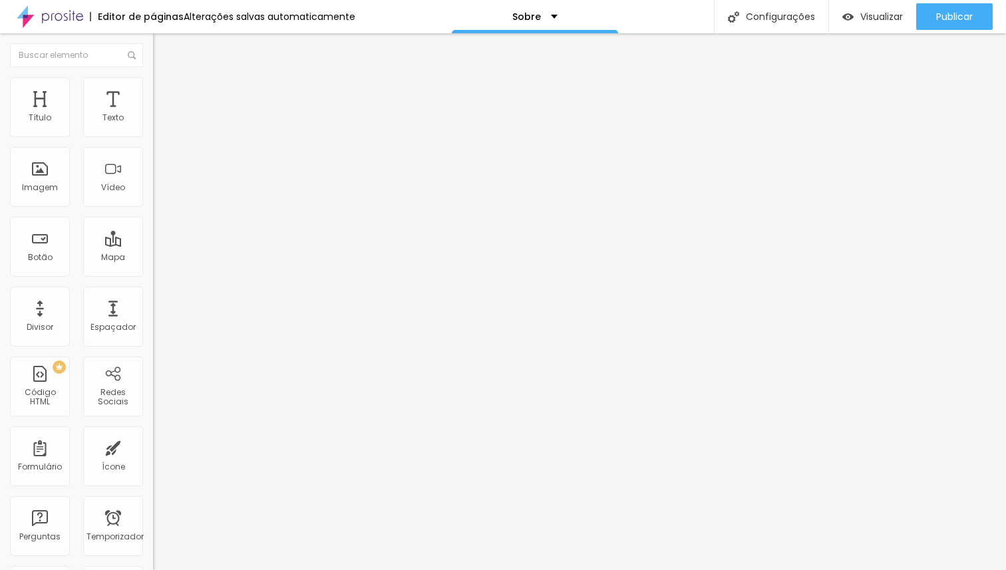
drag, startPoint x: 54, startPoint y: 153, endPoint x: 0, endPoint y: 166, distance: 55.4
click at [153, 447] on input "range" at bounding box center [196, 452] width 86 height 11
click at [163, 45] on img "button" at bounding box center [168, 48] width 11 height 11
click at [107, 481] on div "Ícone" at bounding box center [113, 457] width 60 height 60
click at [101, 457] on div "Ícone" at bounding box center [113, 457] width 60 height 60
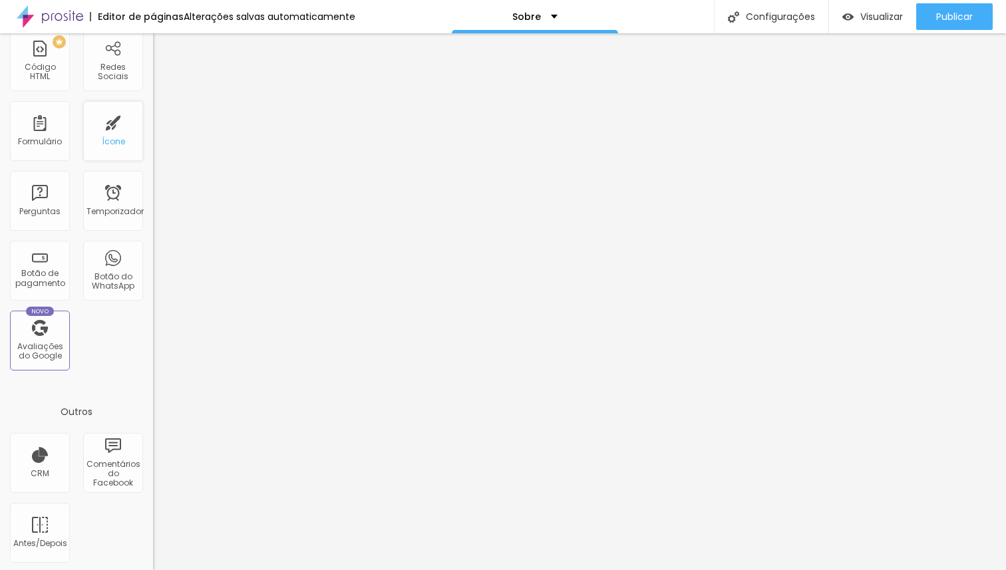
scroll to position [328, 0]
click at [48, 528] on div "Antes/Depois" at bounding box center [40, 531] width 60 height 60
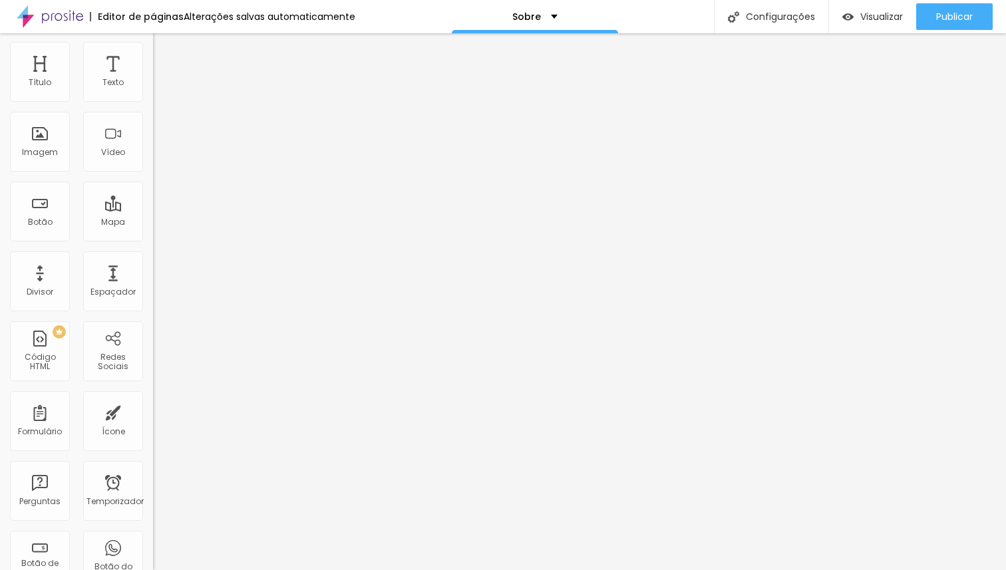
scroll to position [0, 0]
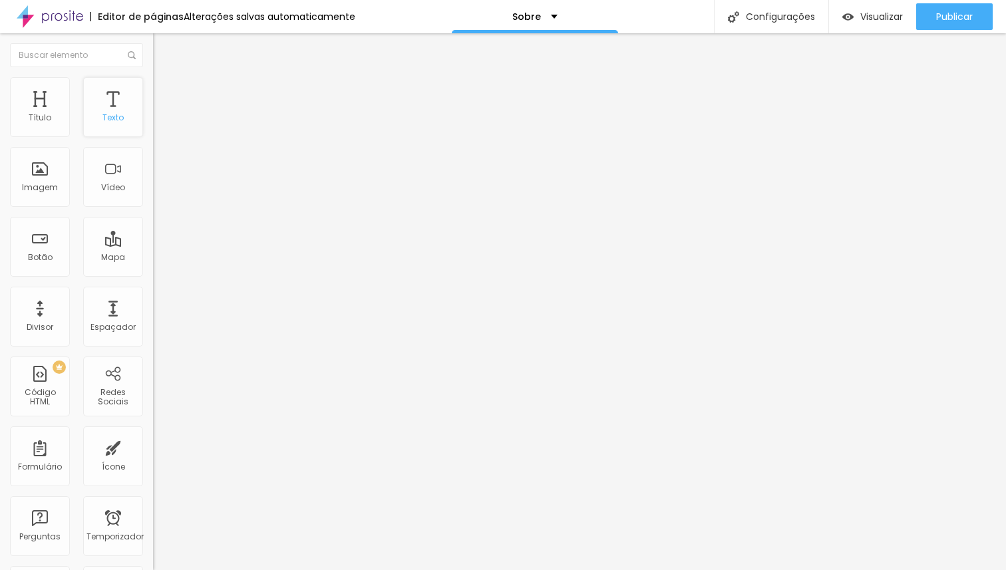
click at [86, 123] on div "Texto" at bounding box center [113, 107] width 60 height 60
click at [57, 125] on div "Título" at bounding box center [40, 107] width 60 height 60
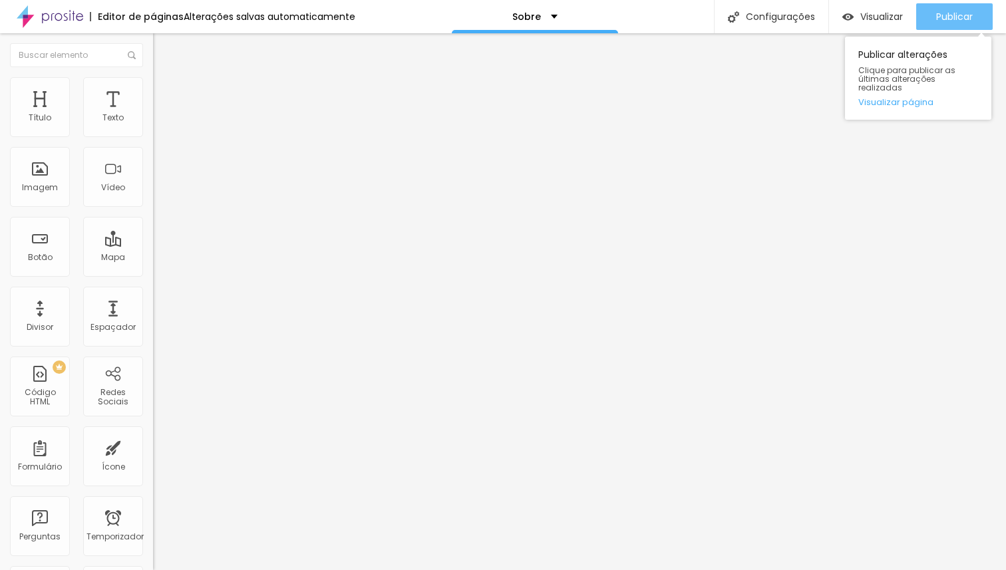
click at [927, 12] on button "Publicar" at bounding box center [955, 16] width 77 height 27
